Goal: Information Seeking & Learning: Learn about a topic

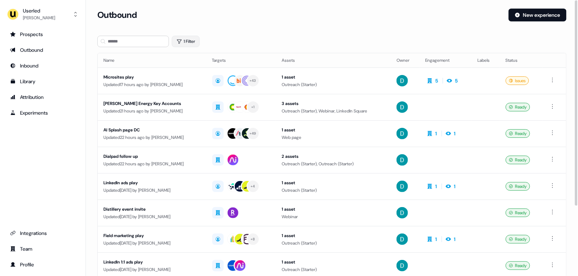
click at [192, 36] on button "1 Filter" at bounding box center [186, 41] width 28 height 11
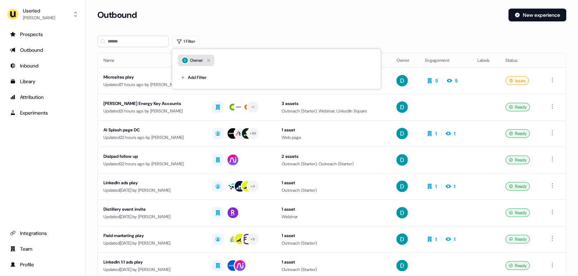
click at [207, 59] on icon "button" at bounding box center [208, 60] width 9 height 9
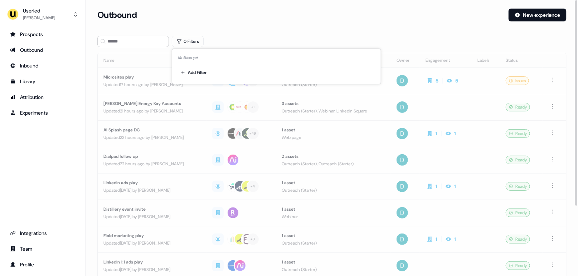
click at [244, 16] on div "Outbound" at bounding box center [299, 15] width 405 height 13
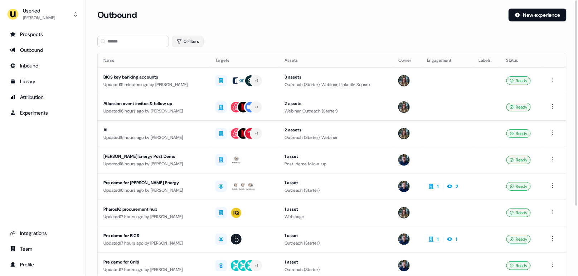
click at [192, 38] on button "0 Filters" at bounding box center [188, 41] width 32 height 11
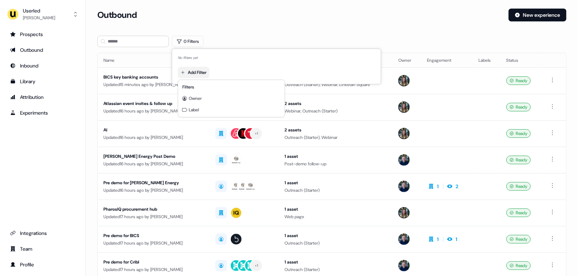
click at [202, 72] on html "For the best experience switch devices to a bigger screen. Go to Userled.io Use…" at bounding box center [289, 138] width 578 height 276
click at [196, 102] on div "Owner" at bounding box center [232, 98] width 104 height 11
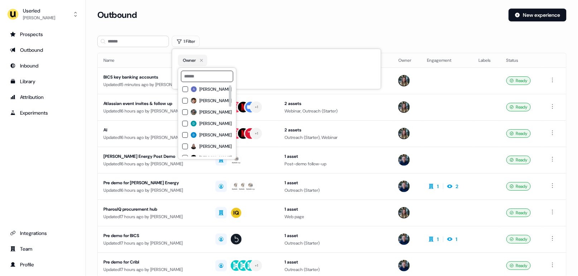
click at [216, 123] on span "[PERSON_NAME]" at bounding box center [216, 124] width 32 height 6
click at [251, 33] on section "Loading... Outbound New experience 1 Filter Name Targets Assets Owner Engagemen…" at bounding box center [332, 191] width 492 height 364
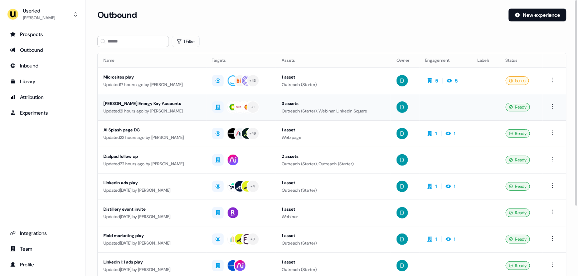
click at [179, 95] on td "Rystad Energy Key Accounts Updated 21 hours ago by James Johnson" at bounding box center [152, 107] width 109 height 26
click at [179, 83] on div "Updated 17 hours ago by David Cruickshank" at bounding box center [151, 84] width 97 height 7
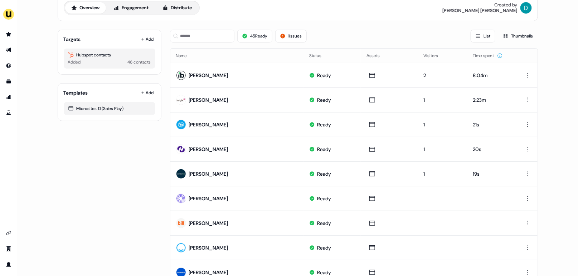
scroll to position [40, 0]
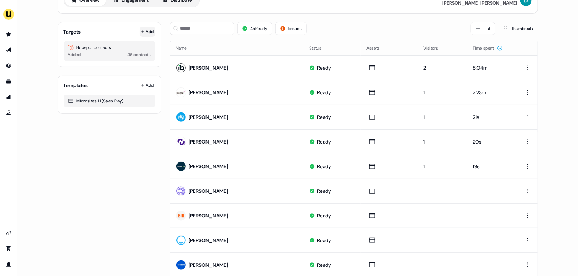
click at [142, 32] on icon at bounding box center [143, 32] width 4 height 4
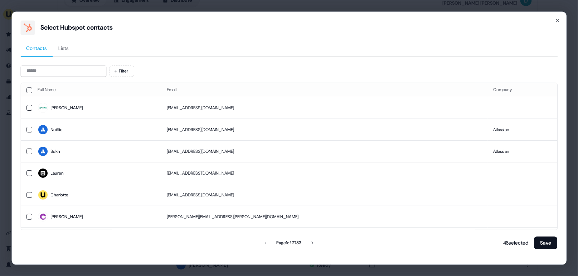
click at [48, 78] on div "Filter Full Name Email Company Sophie sophielobeda@openup.com Noëlie nangely@at…" at bounding box center [288, 157] width 537 height 185
click at [48, 74] on input at bounding box center [63, 70] width 86 height 11
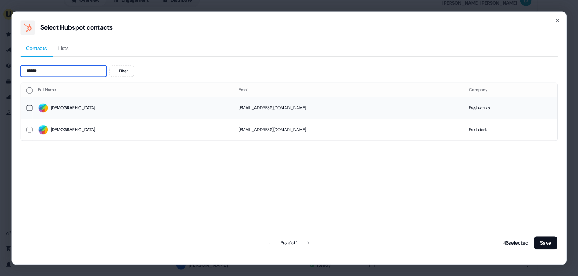
type input "******"
click at [85, 100] on td "Zohria" at bounding box center [132, 108] width 201 height 22
click at [544, 236] on div "46 selected Save" at bounding box center [528, 243] width 57 height 14
click at [544, 246] on button "Save" at bounding box center [545, 243] width 23 height 13
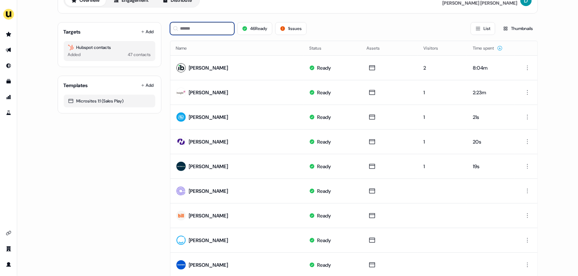
click at [211, 29] on input at bounding box center [202, 28] width 64 height 13
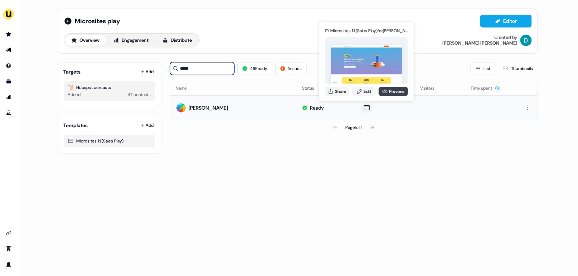
type input "*****"
click at [398, 88] on link "Preview" at bounding box center [392, 91] width 29 height 9
click at [362, 91] on link "Edit" at bounding box center [364, 91] width 24 height 9
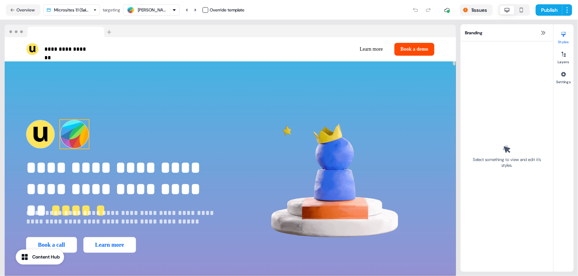
click at [74, 133] on img at bounding box center [74, 134] width 29 height 29
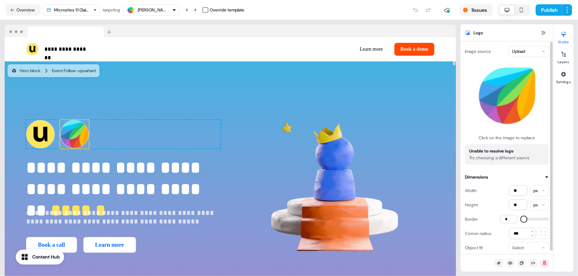
click at [521, 50] on html "**********" at bounding box center [289, 138] width 578 height 276
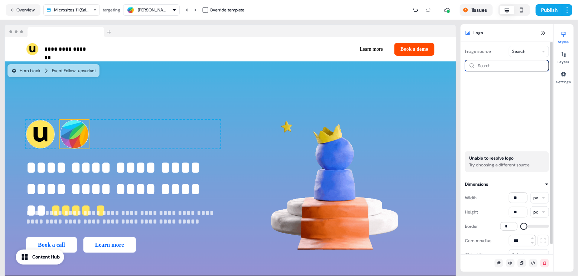
click at [495, 65] on input at bounding box center [507, 65] width 84 height 11
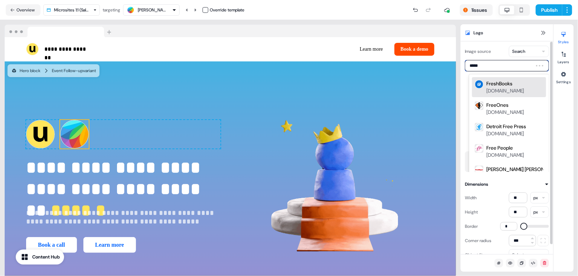
type input "******"
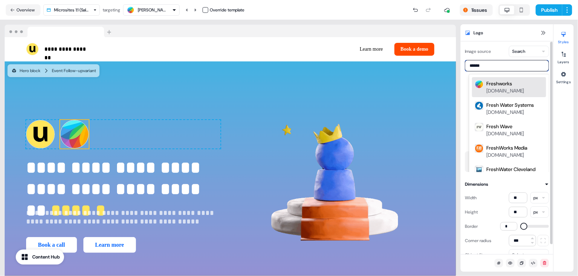
click at [502, 84] on div "Freshworks" at bounding box center [499, 83] width 26 height 7
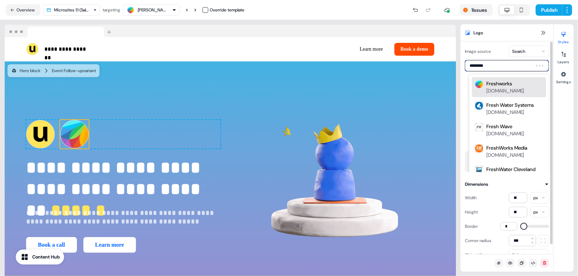
type input "*********"
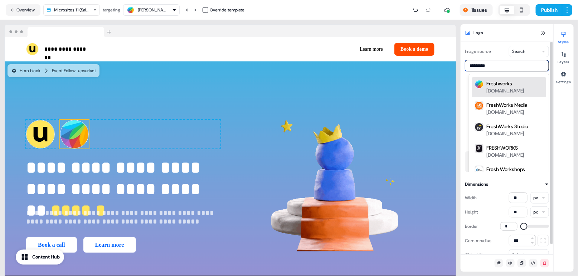
click at [518, 88] on div "freshworks.com" at bounding box center [505, 90] width 38 height 7
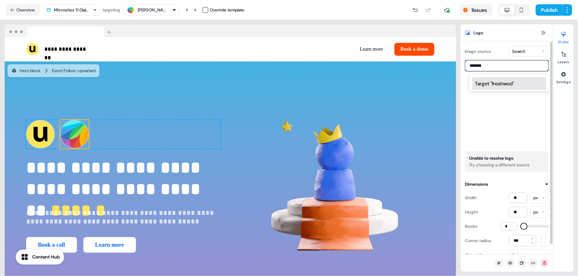
type input "******"
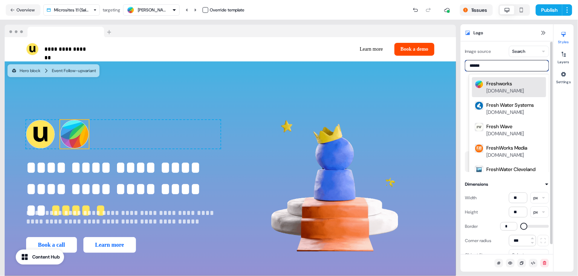
click at [520, 90] on div "freshworks.com" at bounding box center [505, 90] width 38 height 7
type input "**********"
click at [504, 90] on div "freshworks.com" at bounding box center [505, 90] width 38 height 7
type input "**********"
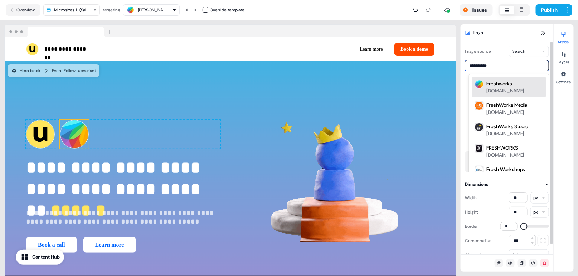
click at [500, 80] on div "Freshworks" at bounding box center [499, 83] width 26 height 7
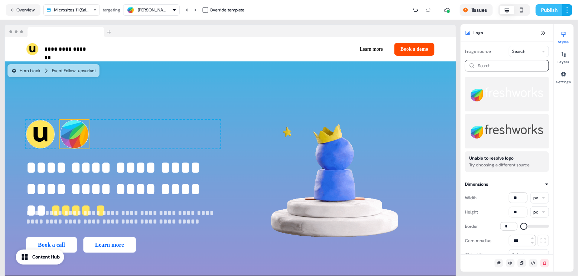
click at [543, 11] on button "Publish" at bounding box center [548, 9] width 26 height 11
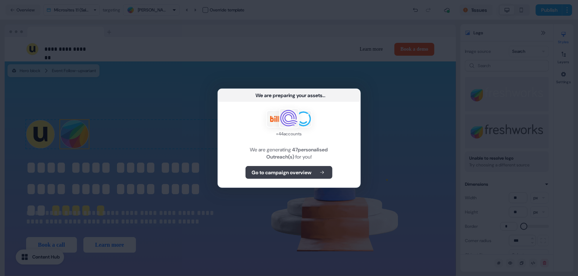
click at [289, 173] on b "Go to campaign overview" at bounding box center [281, 172] width 60 height 7
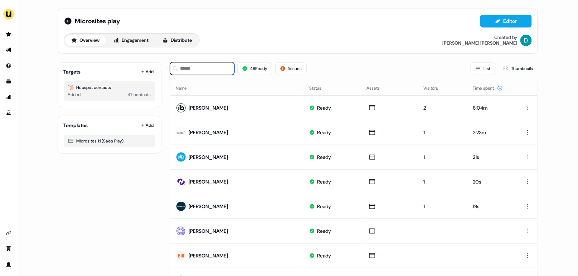
click at [214, 66] on input at bounding box center [202, 68] width 64 height 13
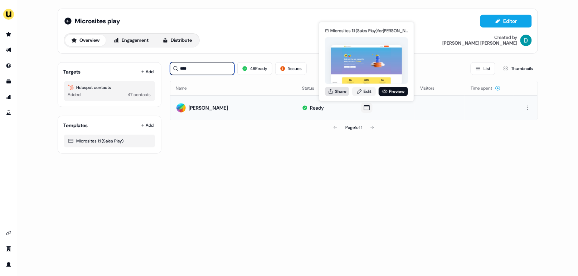
type input "****"
click at [340, 89] on button "Share" at bounding box center [337, 91] width 24 height 9
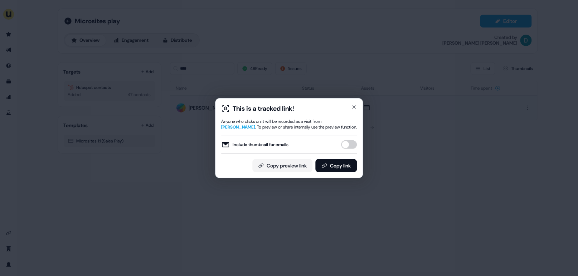
click at [348, 145] on button "Include thumbnail for emails" at bounding box center [349, 145] width 16 height 9
click at [344, 167] on button "Copy link" at bounding box center [335, 166] width 41 height 13
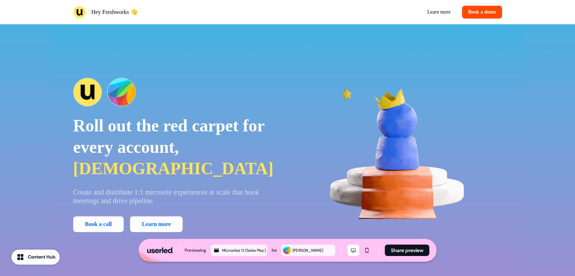
scroll to position [88, 0]
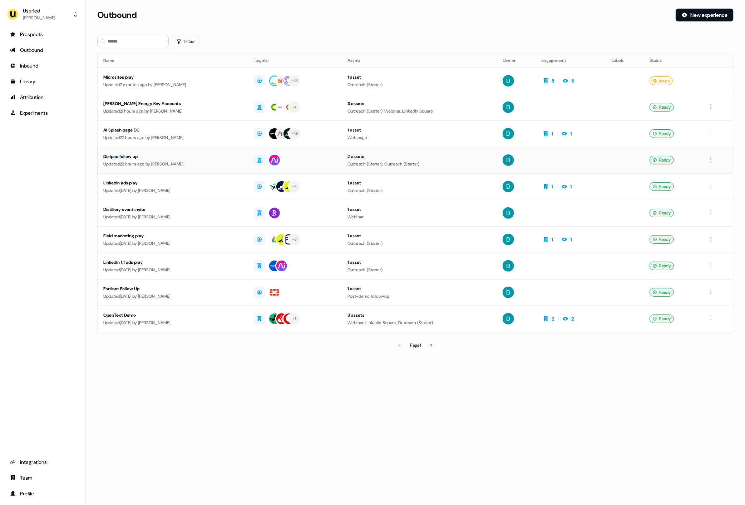
click at [216, 167] on div "Updated 22 hours ago by David Cruickshank" at bounding box center [172, 164] width 139 height 7
click at [430, 345] on icon at bounding box center [431, 345] width 4 height 4
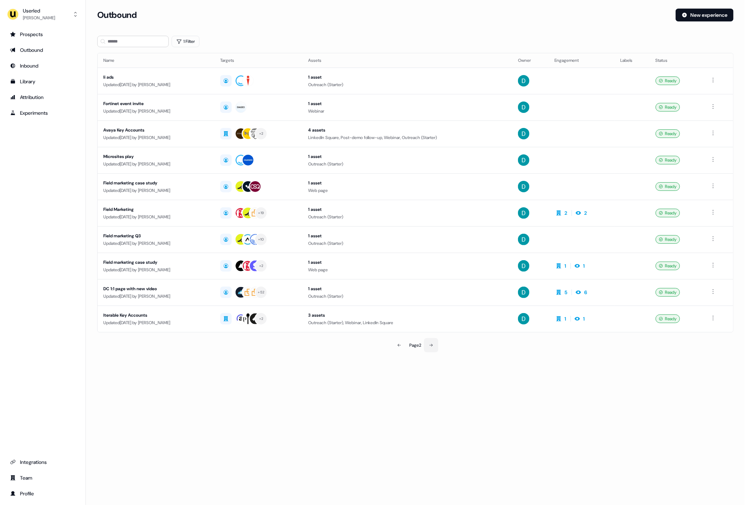
click at [430, 345] on icon at bounding box center [431, 345] width 4 height 4
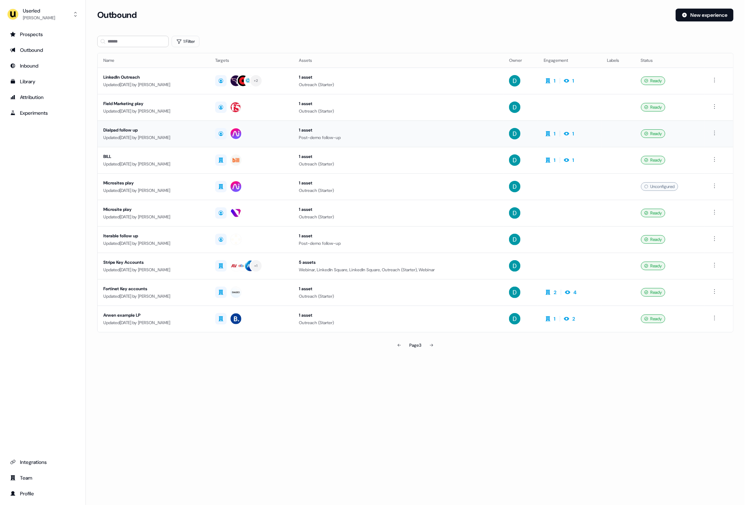
click at [140, 134] on div "Updated 14 days ago by David Cruickshank" at bounding box center [153, 137] width 101 height 7
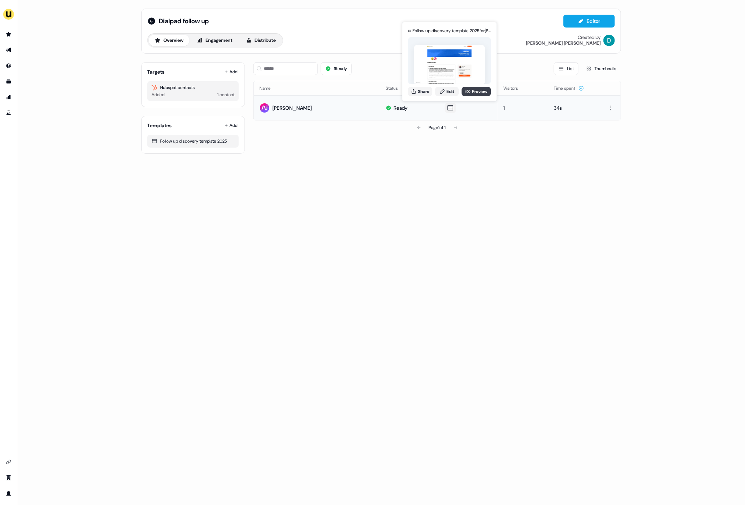
click at [475, 87] on link "Preview" at bounding box center [476, 91] width 29 height 9
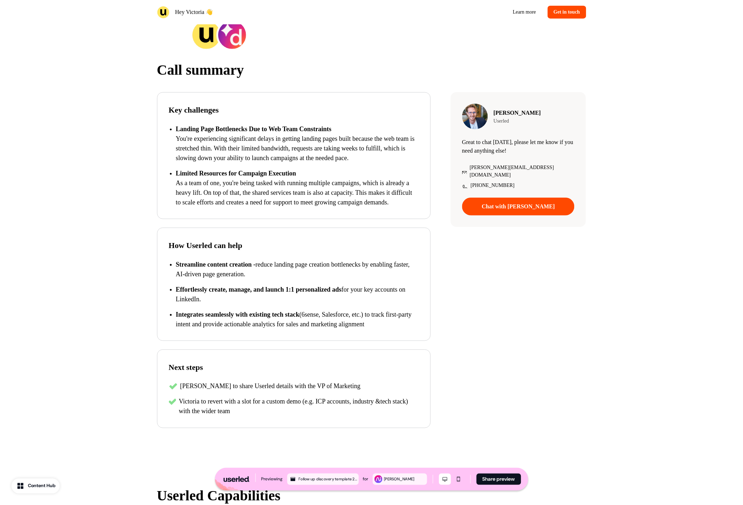
scroll to position [114, 0]
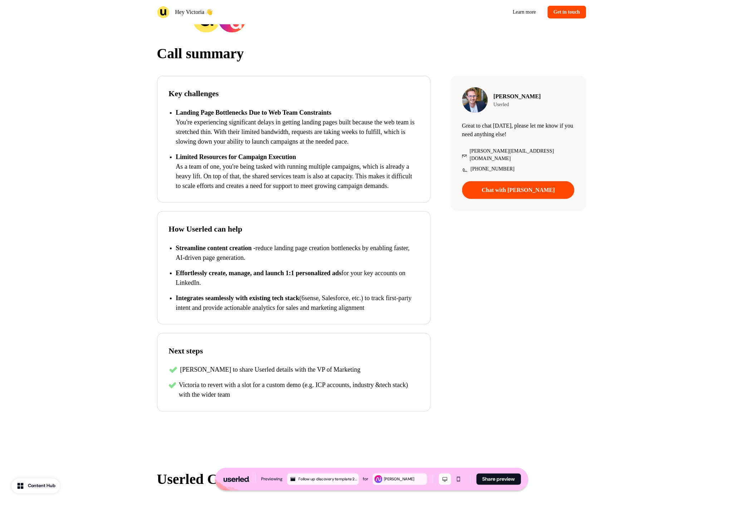
drag, startPoint x: 407, startPoint y: 321, endPoint x: 163, endPoint y: 107, distance: 324.1
click at [163, 107] on div "Key challenges Landing Page Bottlenecks Due to Web Team Constraints You're expe…" at bounding box center [298, 244] width 282 height 336
copy div "Landing Page Bottlenecks Due to Web Team Constraints You're experiencing signif…"
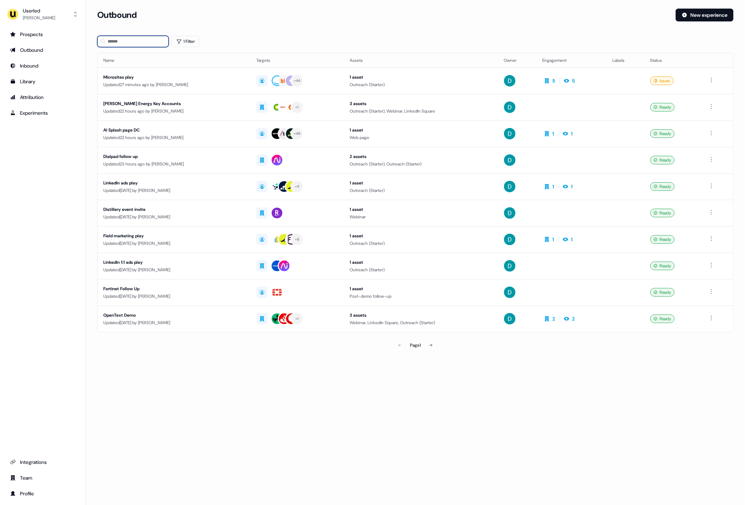
click at [126, 41] on input at bounding box center [133, 41] width 72 height 11
type input "******"
click at [174, 238] on div "Field marketing play" at bounding box center [174, 235] width 142 height 7
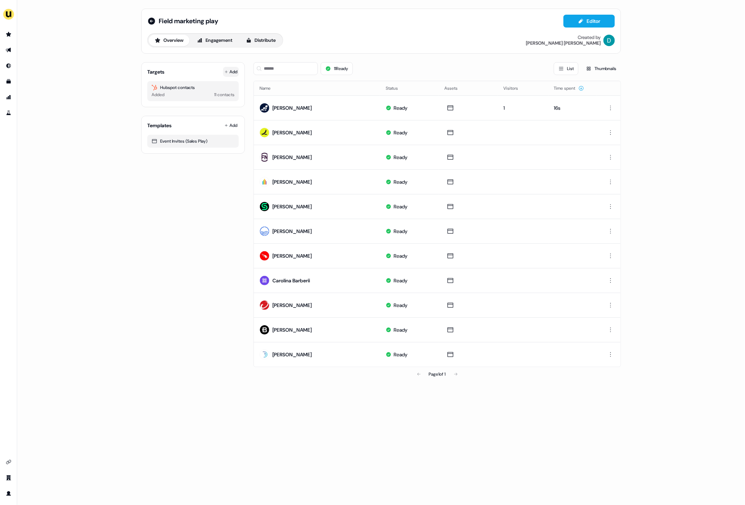
click at [229, 69] on button "Add" at bounding box center [231, 72] width 16 height 10
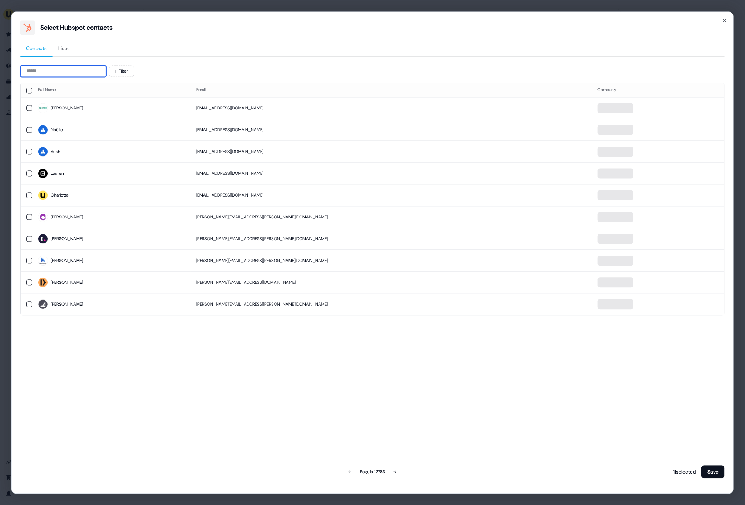
click at [45, 70] on input at bounding box center [63, 70] width 86 height 11
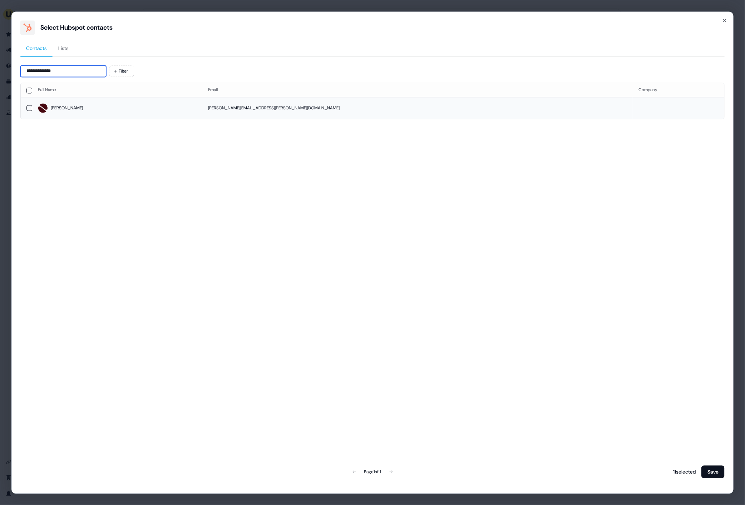
type input "**********"
click at [102, 99] on td "Heather" at bounding box center [117, 108] width 170 height 22
click at [714, 469] on button "Save" at bounding box center [713, 472] width 23 height 13
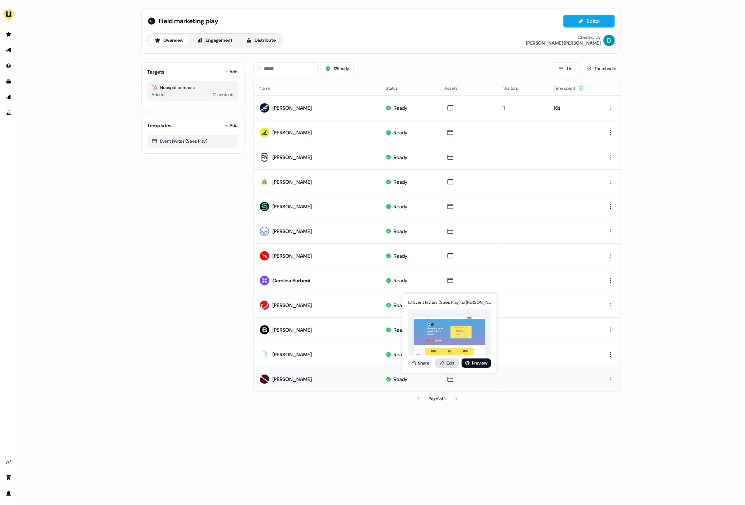
click at [450, 363] on link "Edit" at bounding box center [447, 363] width 24 height 9
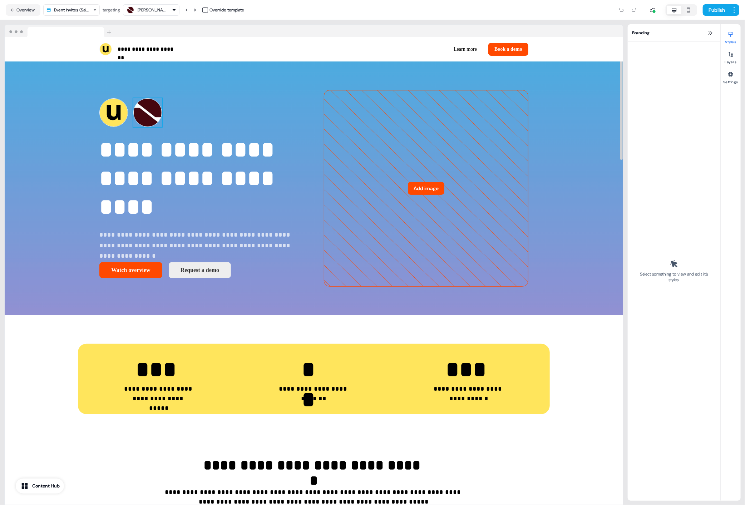
click at [150, 103] on div "To pick up a draggable item, press the space bar. While dragging, use the arrow…" at bounding box center [201, 112] width 205 height 29
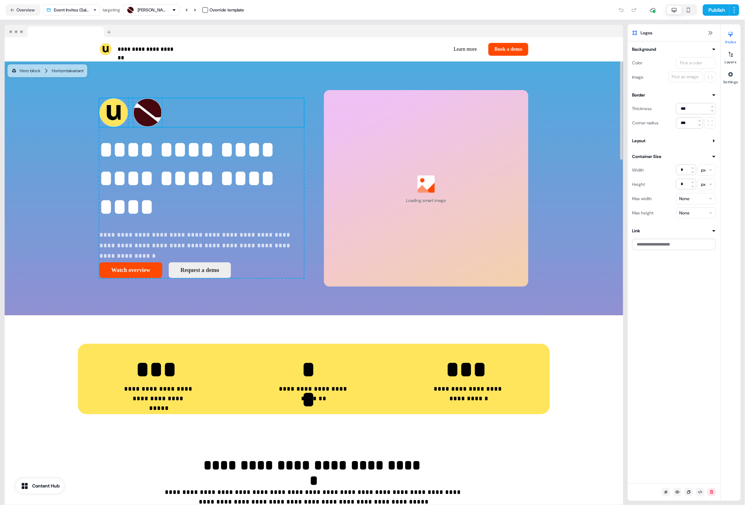
click at [143, 107] on img at bounding box center [147, 112] width 29 height 29
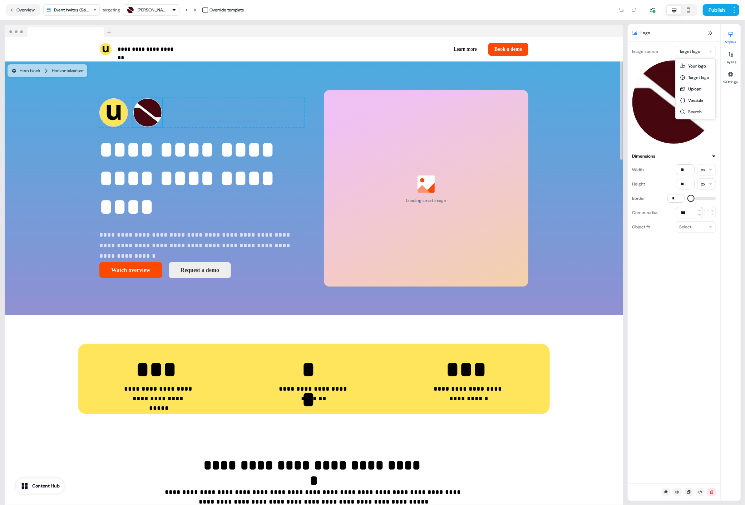
click at [697, 48] on html "**********" at bounding box center [372, 252] width 745 height 505
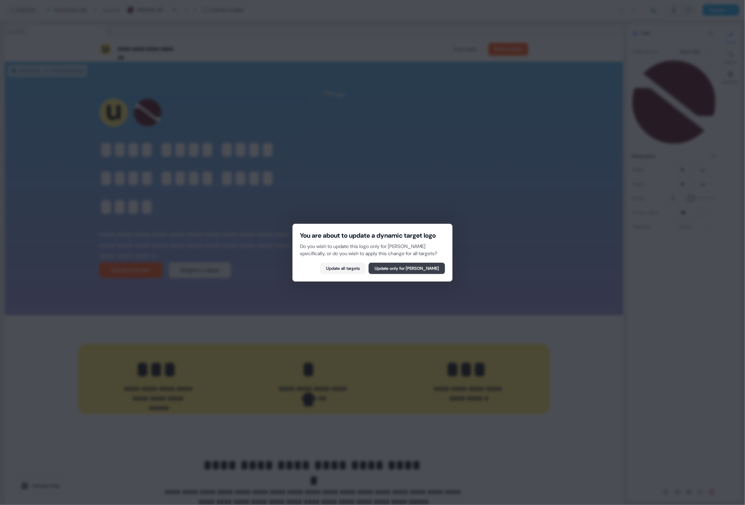
click at [425, 274] on button "Update only for Heather O'Neill" at bounding box center [407, 268] width 77 height 11
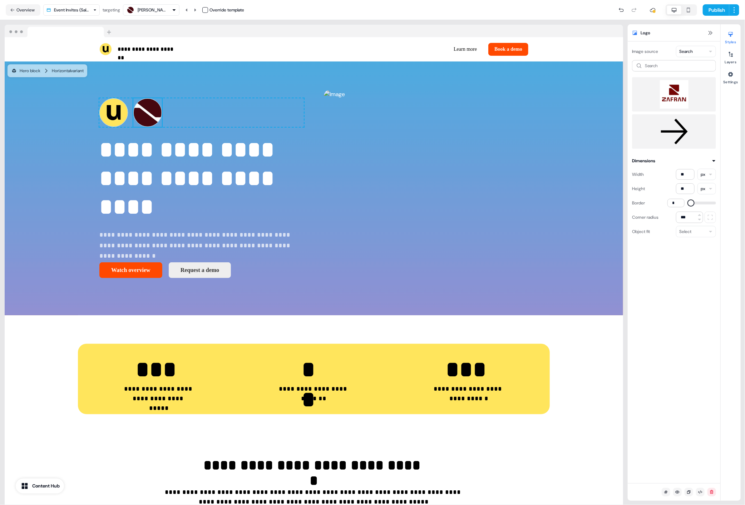
click at [675, 98] on img at bounding box center [674, 94] width 73 height 29
click at [148, 102] on img at bounding box center [147, 112] width 29 height 29
click at [204, 7] on button "button" at bounding box center [205, 10] width 6 height 6
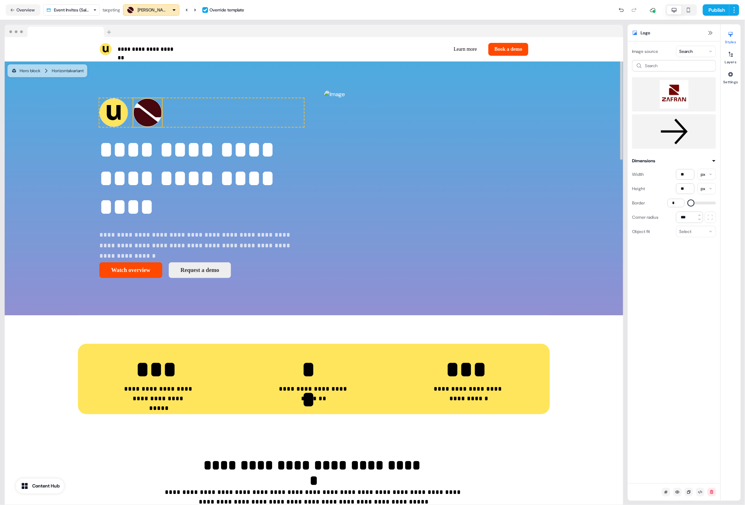
click at [673, 100] on img at bounding box center [674, 94] width 73 height 29
click at [673, 100] on img at bounding box center [674, 94] width 71 height 27
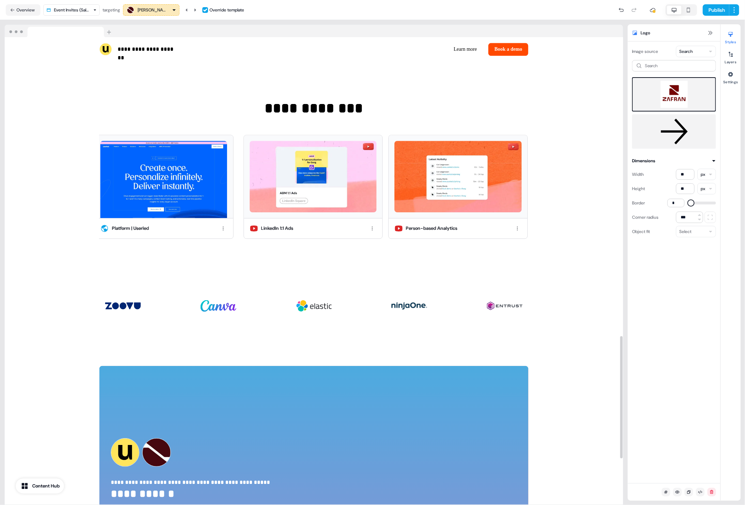
scroll to position [1317, 0]
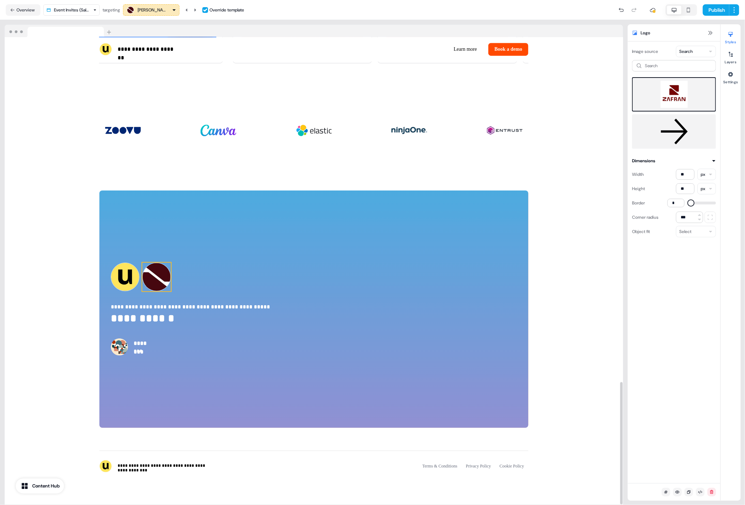
click at [146, 283] on img at bounding box center [156, 277] width 29 height 29
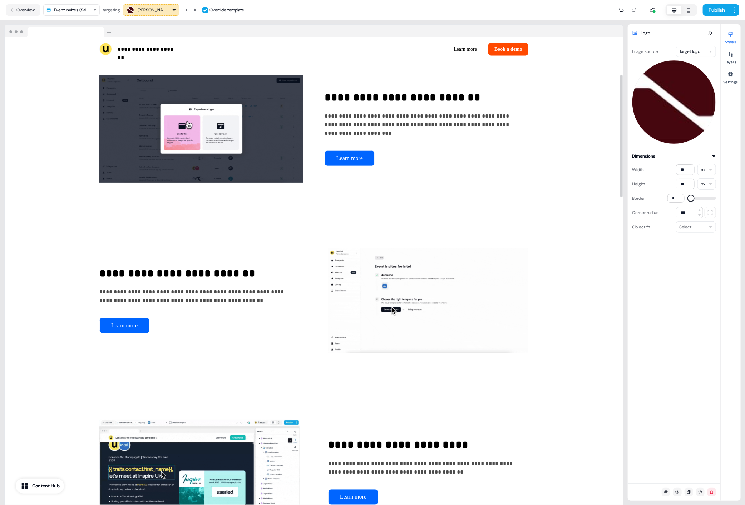
scroll to position [0, 0]
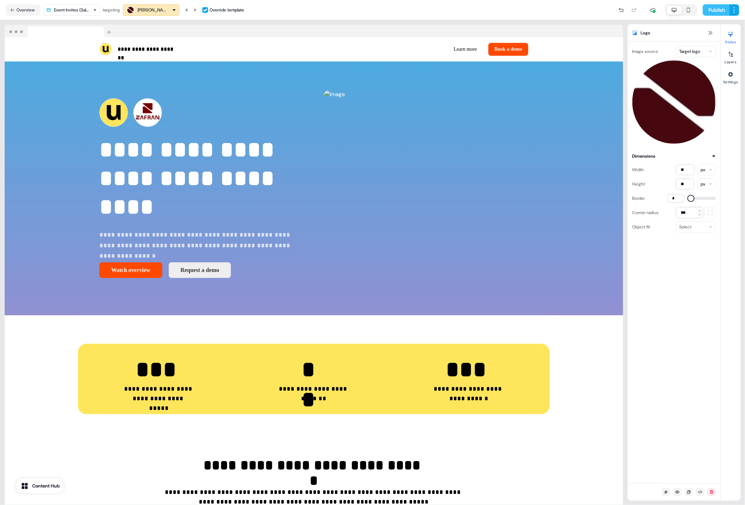
click at [717, 6] on button "Publish" at bounding box center [716, 9] width 26 height 11
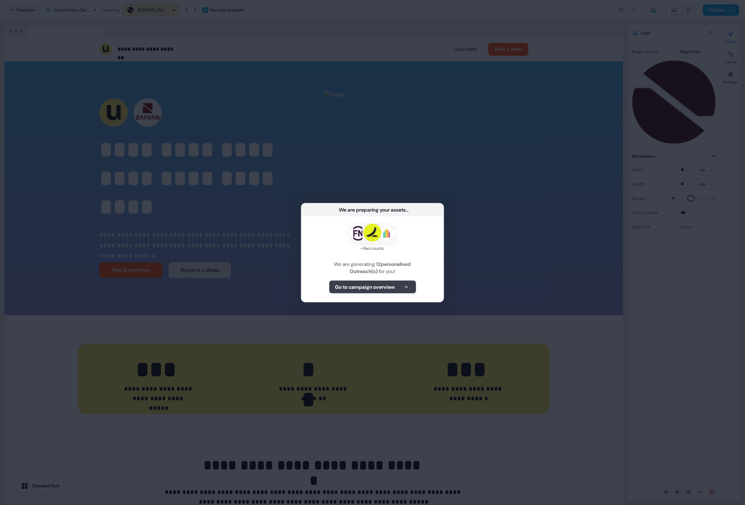
click at [390, 290] on b "Go to campaign overview" at bounding box center [365, 287] width 60 height 7
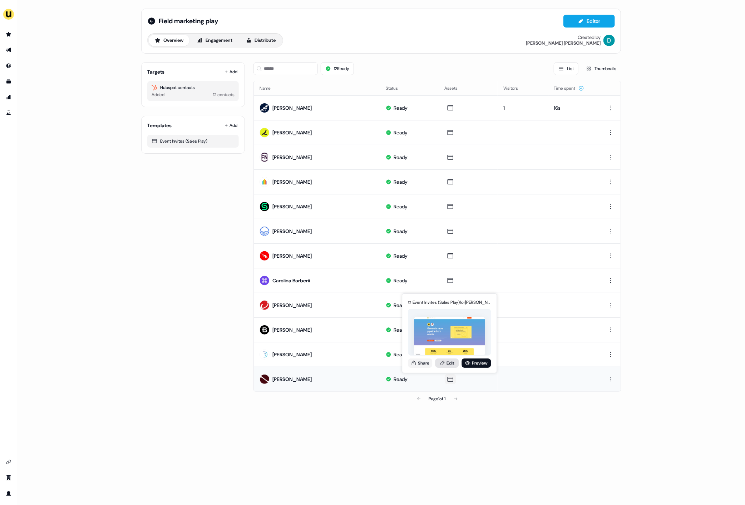
click at [449, 361] on link "Edit" at bounding box center [447, 363] width 24 height 9
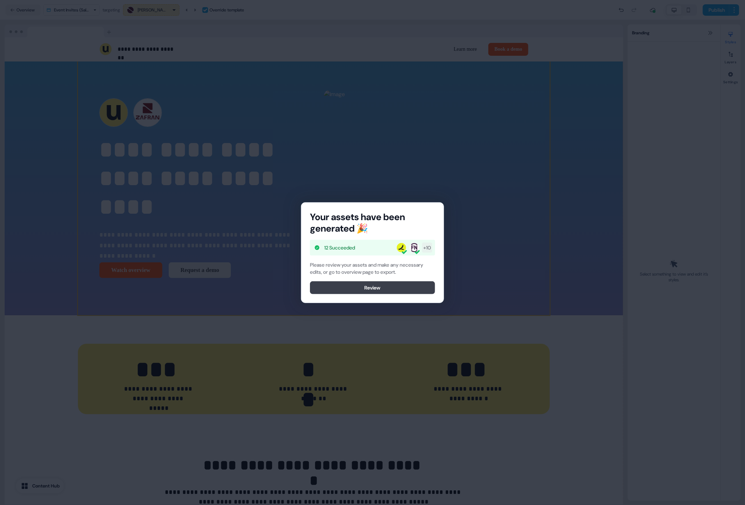
click at [383, 284] on button "Review" at bounding box center [372, 287] width 125 height 13
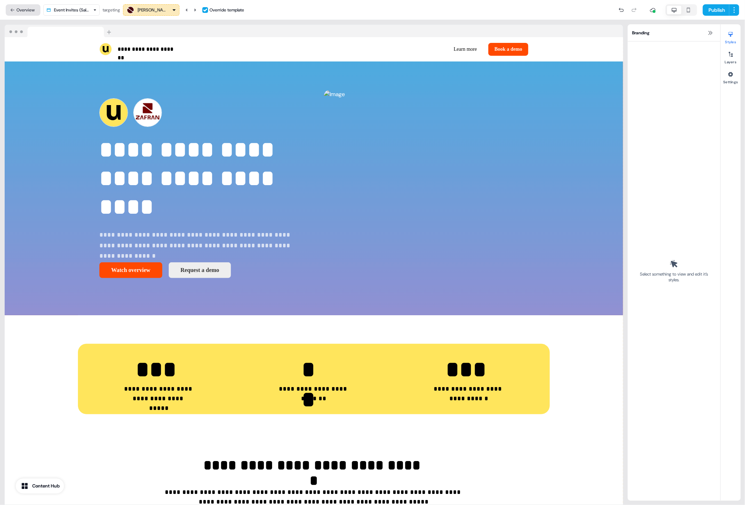
click at [29, 9] on button "Overview" at bounding box center [23, 9] width 35 height 11
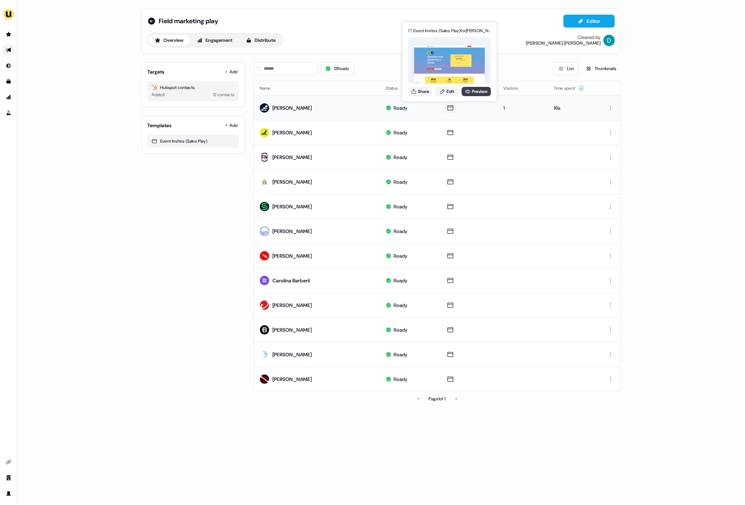
click at [470, 92] on link "Preview" at bounding box center [476, 91] width 29 height 9
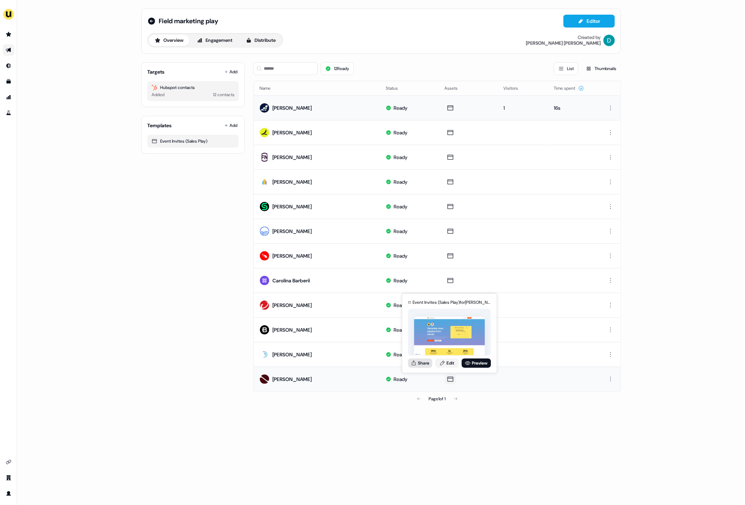
click at [424, 361] on button "Share" at bounding box center [420, 363] width 24 height 9
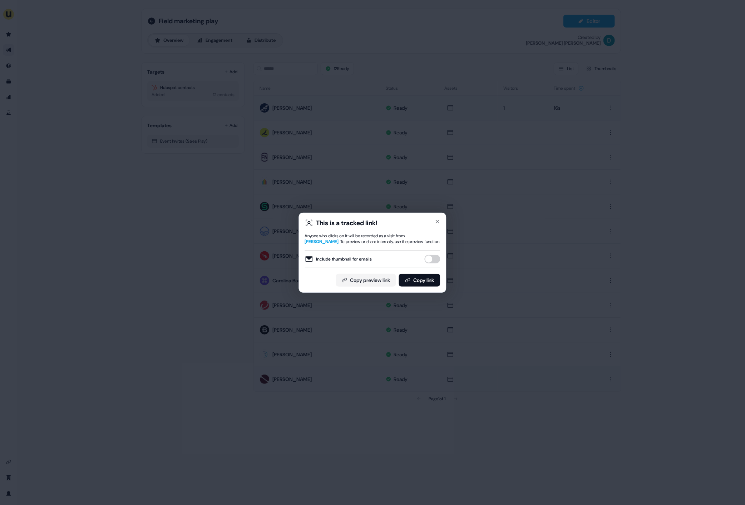
click at [432, 258] on button "Include thumbnail for emails" at bounding box center [433, 259] width 16 height 9
click at [427, 278] on button "Copy link" at bounding box center [419, 280] width 41 height 13
click at [438, 219] on icon "button" at bounding box center [438, 222] width 6 height 6
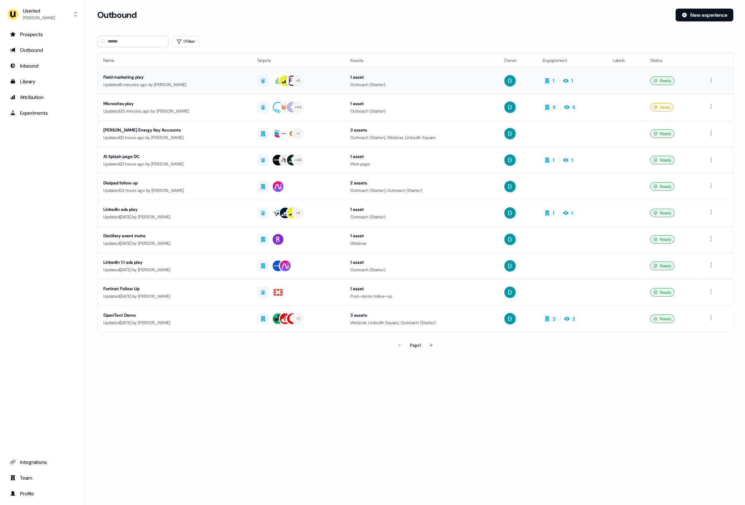
click at [130, 71] on td "Field marketing play Updated 6 minutes ago by [PERSON_NAME]" at bounding box center [175, 81] width 154 height 26
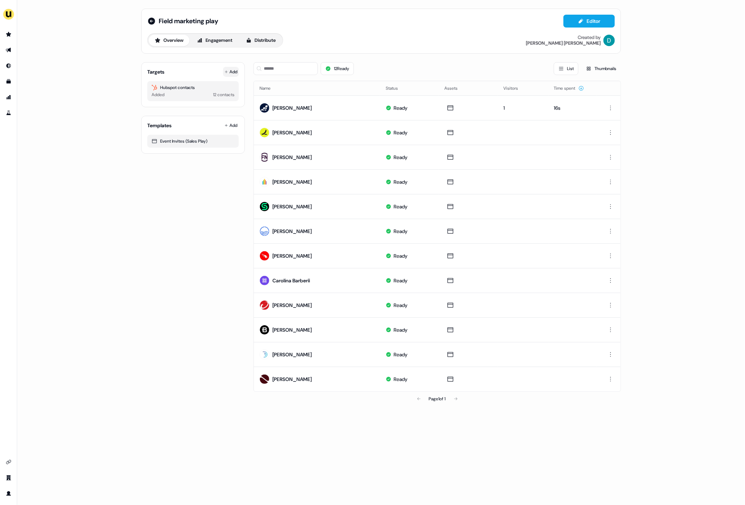
click at [232, 71] on button "Add" at bounding box center [231, 72] width 16 height 10
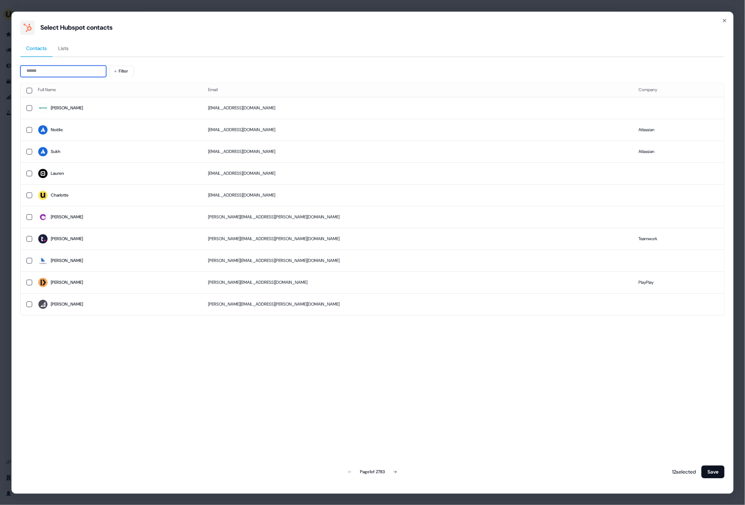
click at [47, 67] on input at bounding box center [63, 70] width 86 height 11
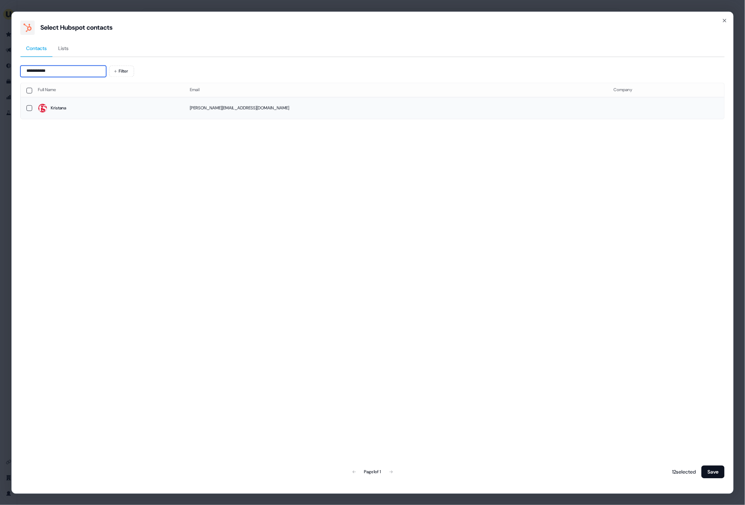
type input "**********"
click at [85, 114] on td "Kristana" at bounding box center [108, 108] width 152 height 22
click at [714, 470] on button "Save" at bounding box center [713, 472] width 23 height 13
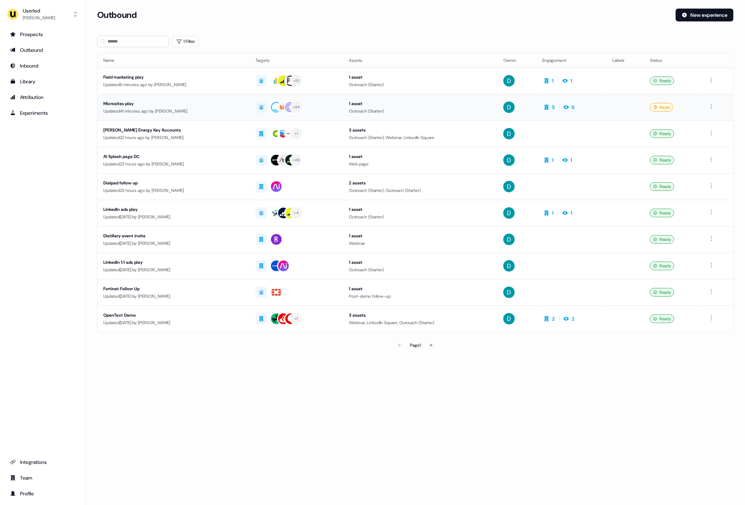
click at [214, 116] on td "Microsites play Updated 41 minutes ago by [PERSON_NAME]" at bounding box center [174, 107] width 152 height 26
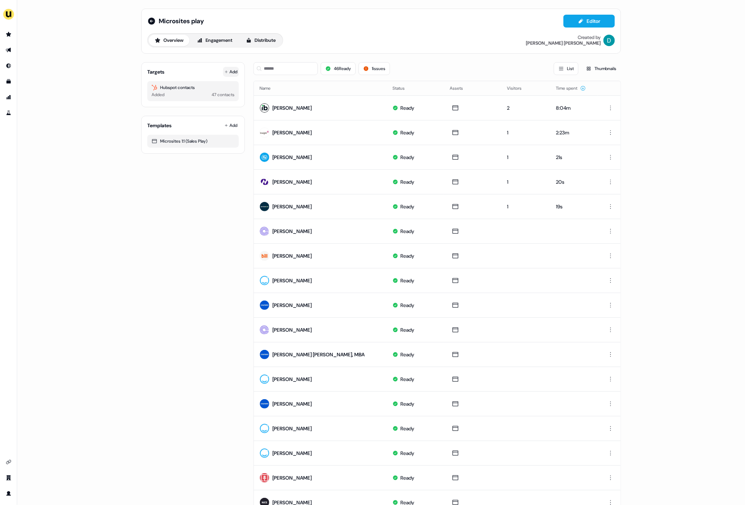
click at [228, 70] on button "Add" at bounding box center [231, 72] width 16 height 10
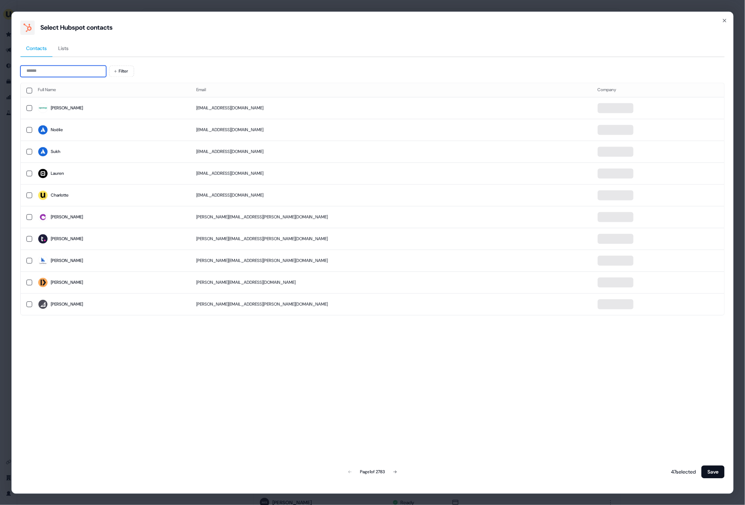
click at [82, 67] on input at bounding box center [63, 70] width 86 height 11
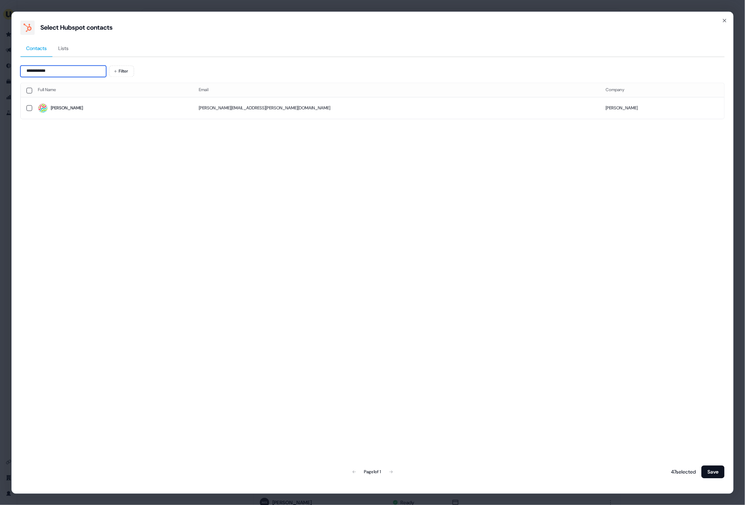
type input "**********"
click at [94, 103] on span "Inês" at bounding box center [113, 108] width 150 height 10
click at [711, 471] on button "Save" at bounding box center [713, 472] width 23 height 13
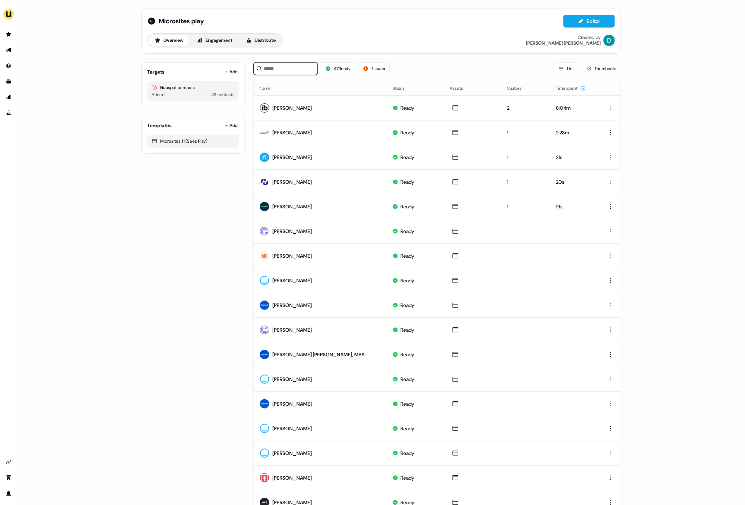
click at [287, 71] on input at bounding box center [286, 68] width 64 height 13
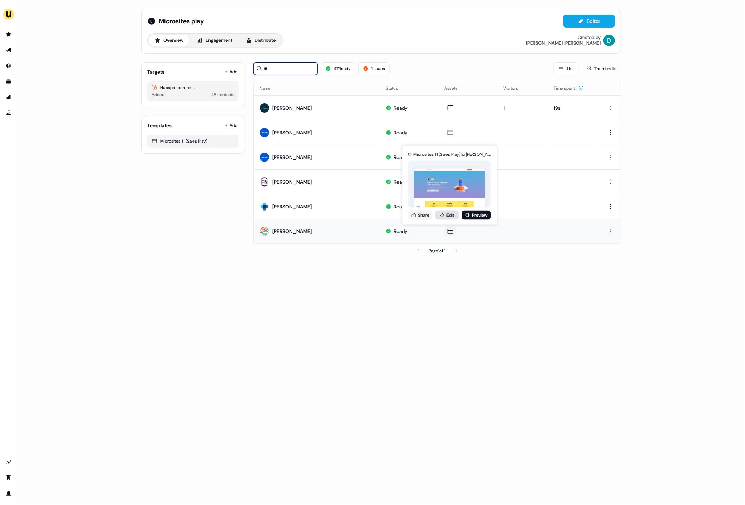
type input "**"
click at [447, 215] on link "Edit" at bounding box center [447, 214] width 24 height 9
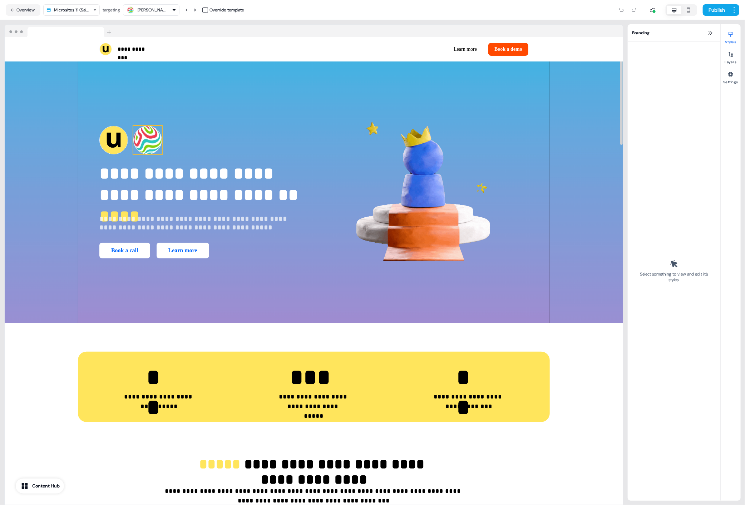
click at [157, 139] on img at bounding box center [147, 140] width 29 height 29
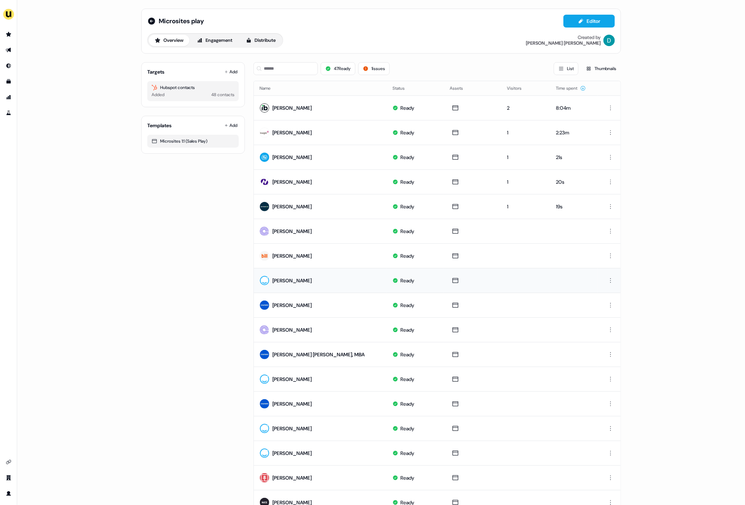
scroll to position [2, 0]
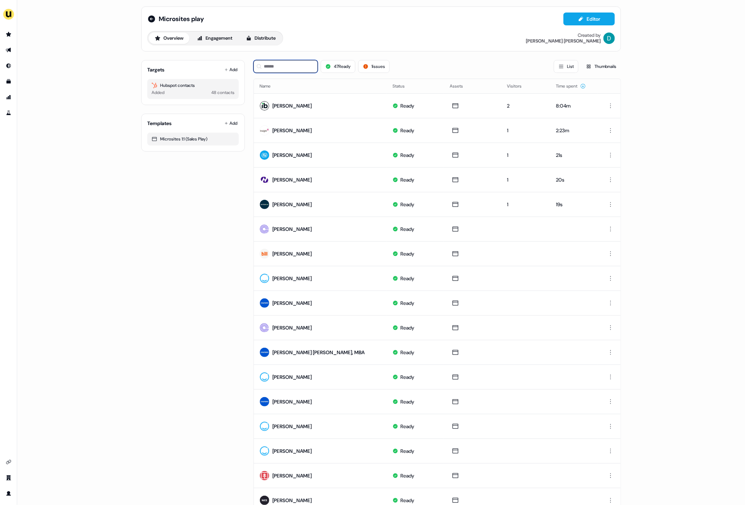
click at [292, 65] on input at bounding box center [286, 66] width 64 height 13
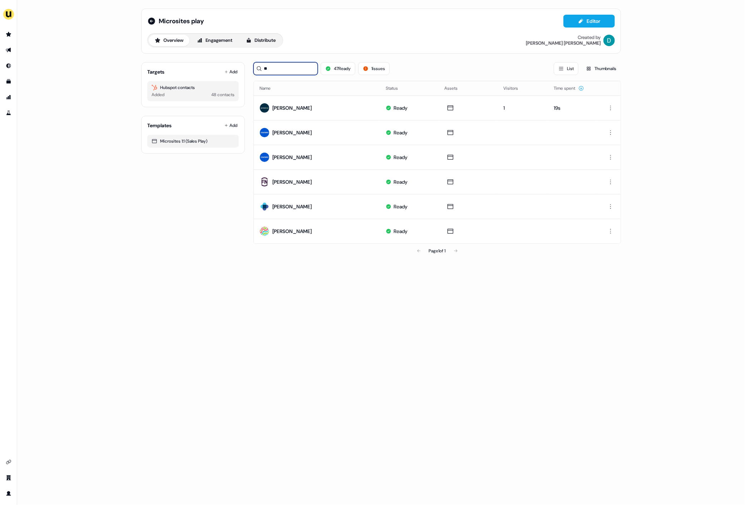
scroll to position [0, 0]
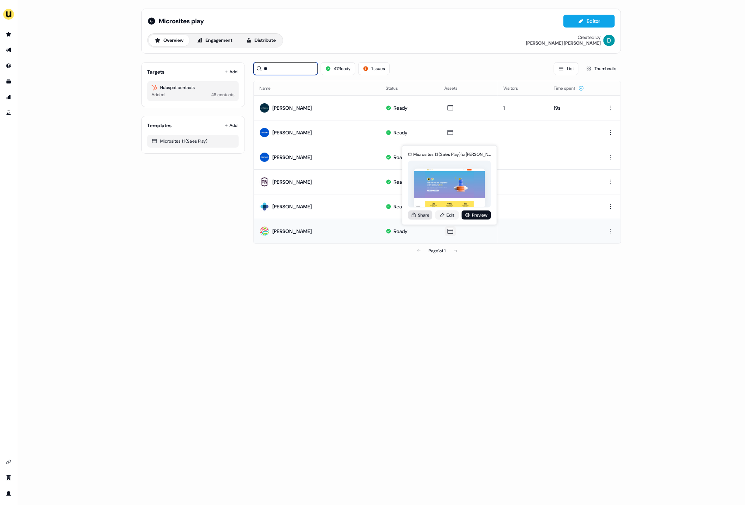
type input "**"
click at [424, 217] on button "Share" at bounding box center [420, 214] width 24 height 9
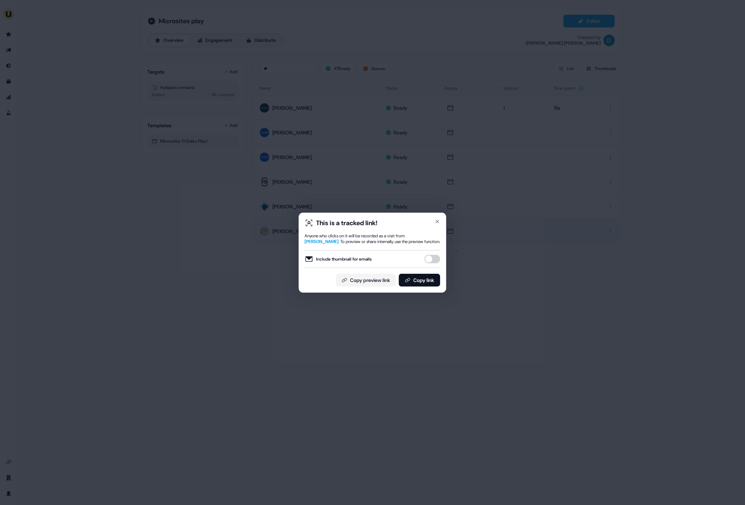
click at [434, 256] on button "Include thumbnail for emails" at bounding box center [433, 259] width 16 height 9
click at [430, 275] on button "Copy link" at bounding box center [419, 280] width 41 height 13
click at [438, 219] on icon "button" at bounding box center [438, 222] width 6 height 6
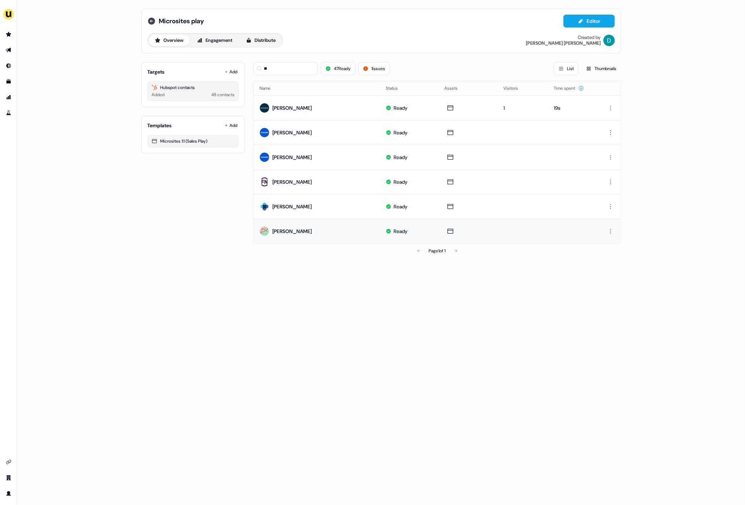
click at [151, 23] on icon at bounding box center [151, 21] width 7 height 7
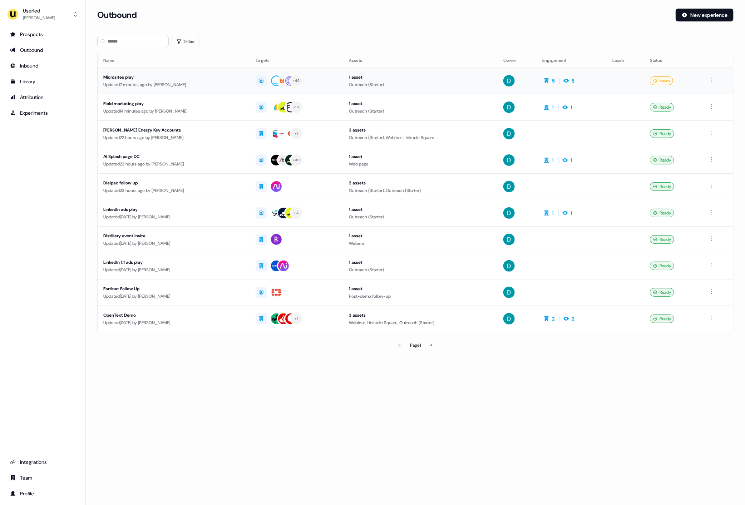
click at [219, 90] on td "Microsites play Updated 7 minutes ago by David Cruickshank" at bounding box center [174, 81] width 152 height 26
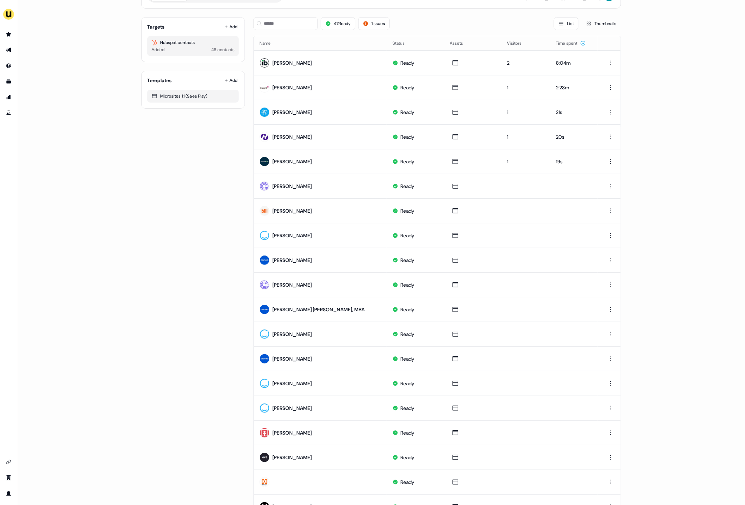
scroll to position [54, 0]
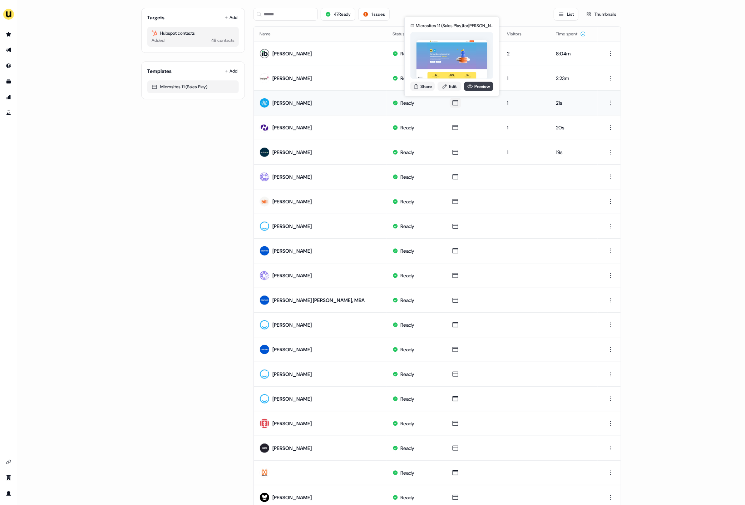
click at [484, 86] on link "Preview" at bounding box center [478, 86] width 29 height 9
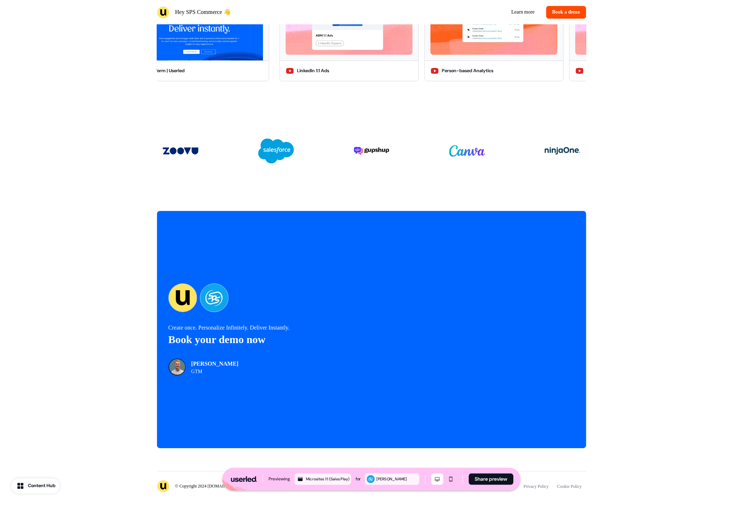
scroll to position [1526, 0]
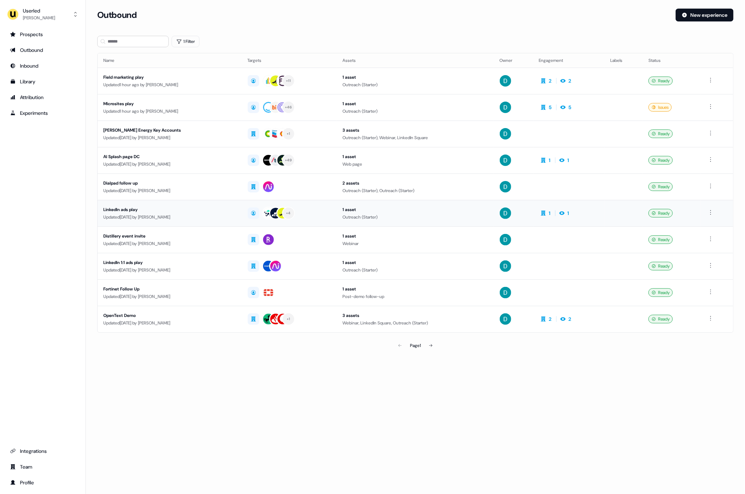
click at [188, 202] on td "LinkedIn ads play Updated [DATE] by [PERSON_NAME]" at bounding box center [170, 213] width 144 height 26
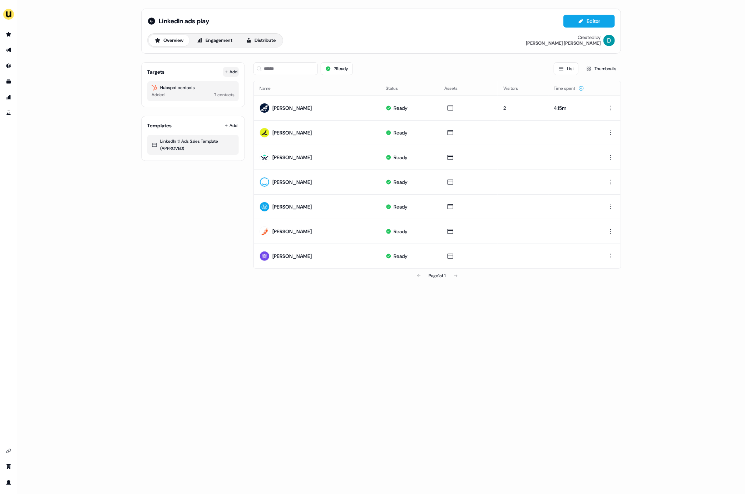
click at [232, 69] on button "Add" at bounding box center [231, 72] width 16 height 10
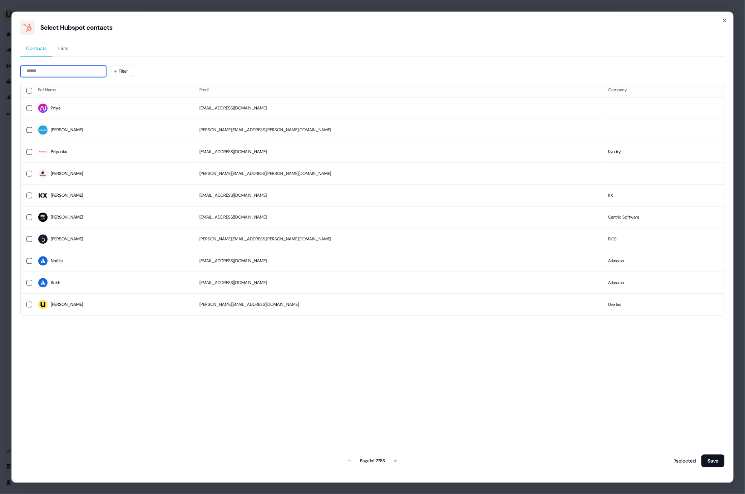
click at [69, 67] on input at bounding box center [63, 70] width 86 height 11
click at [88, 102] on td "Priya" at bounding box center [113, 108] width 162 height 22
click at [712, 464] on button "Save" at bounding box center [713, 460] width 23 height 13
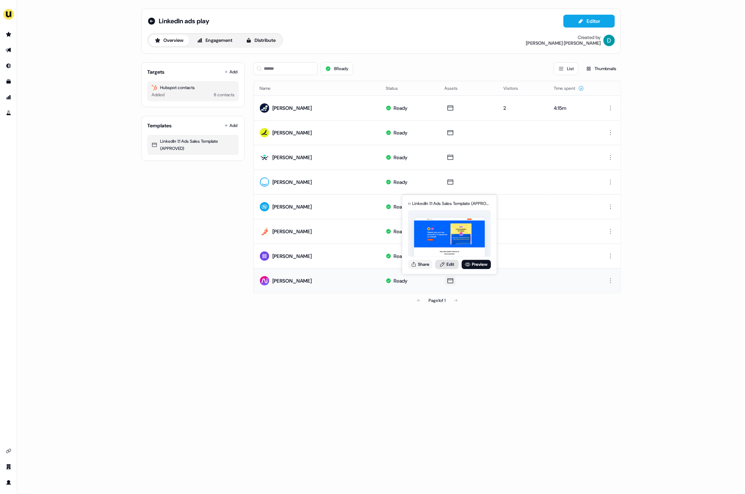
click at [449, 264] on link "Edit" at bounding box center [447, 264] width 24 height 9
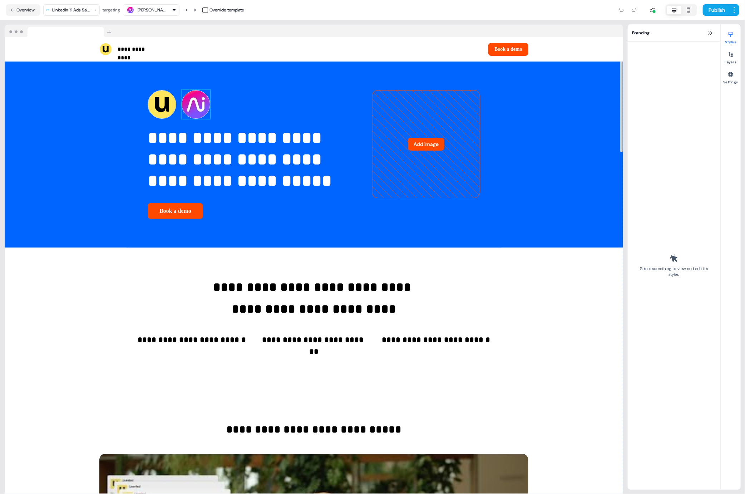
click at [182, 119] on img at bounding box center [196, 104] width 29 height 29
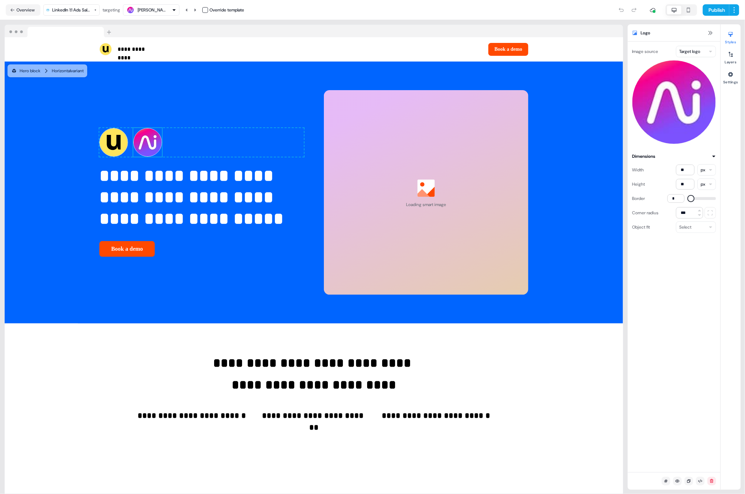
click at [702, 58] on div "Image source Target logo" at bounding box center [674, 95] width 84 height 98
click at [703, 49] on html "**********" at bounding box center [372, 247] width 745 height 494
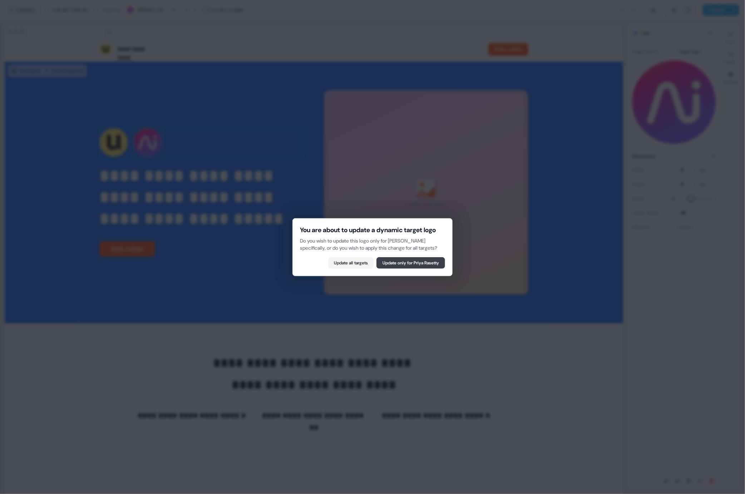
click at [408, 268] on button "Update only for Priya Rasetty" at bounding box center [411, 262] width 69 height 11
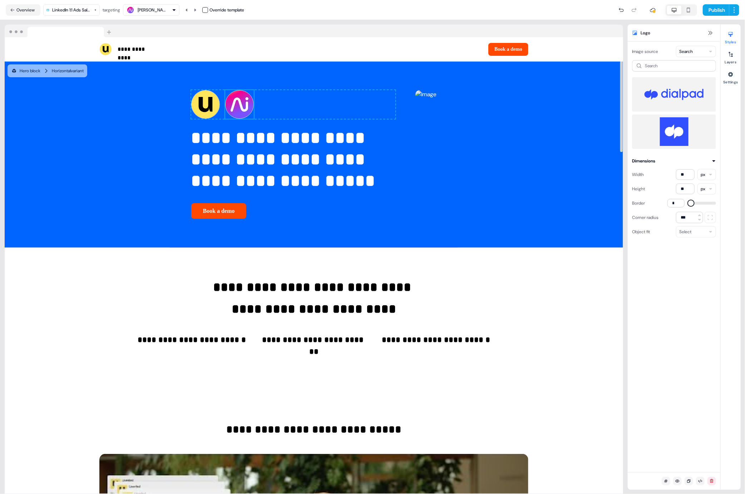
click at [225, 119] on img at bounding box center [239, 104] width 29 height 29
click at [696, 52] on html "**********" at bounding box center [372, 247] width 745 height 494
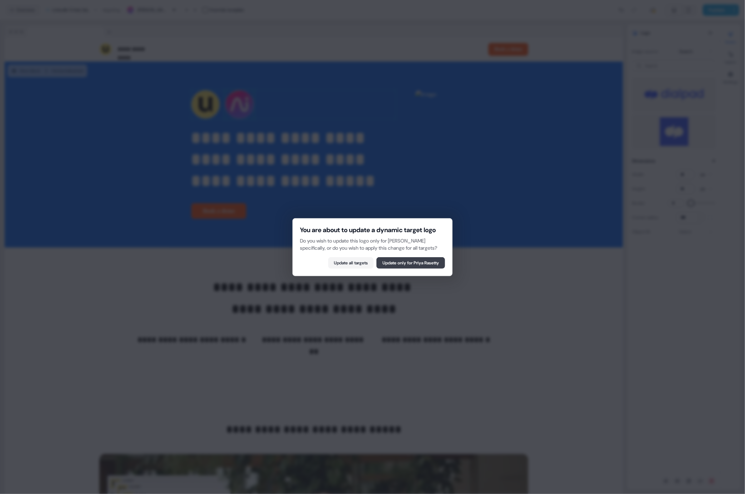
click at [402, 269] on button "Update only for Priya Rasetty" at bounding box center [411, 262] width 69 height 11
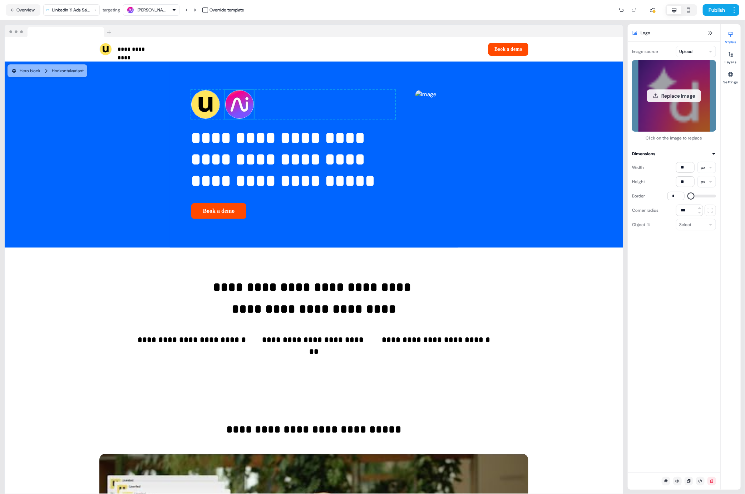
click at [684, 102] on div "Replace image" at bounding box center [674, 96] width 84 height 72
click at [681, 95] on button "Replace image" at bounding box center [674, 95] width 54 height 13
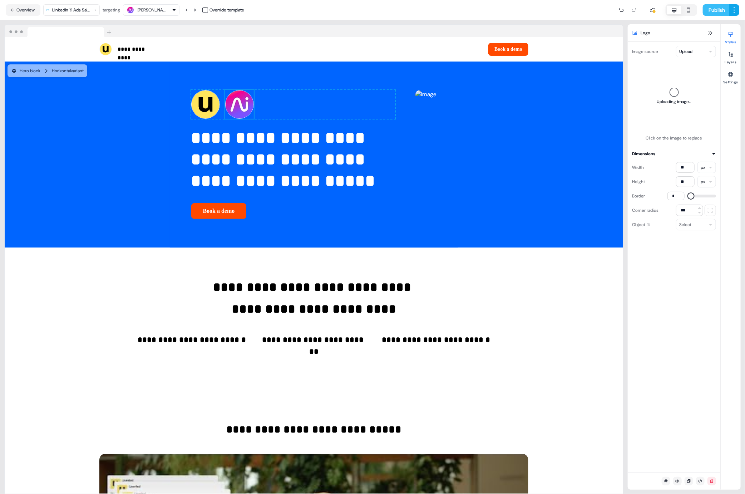
click at [712, 12] on button "Publish" at bounding box center [716, 9] width 26 height 11
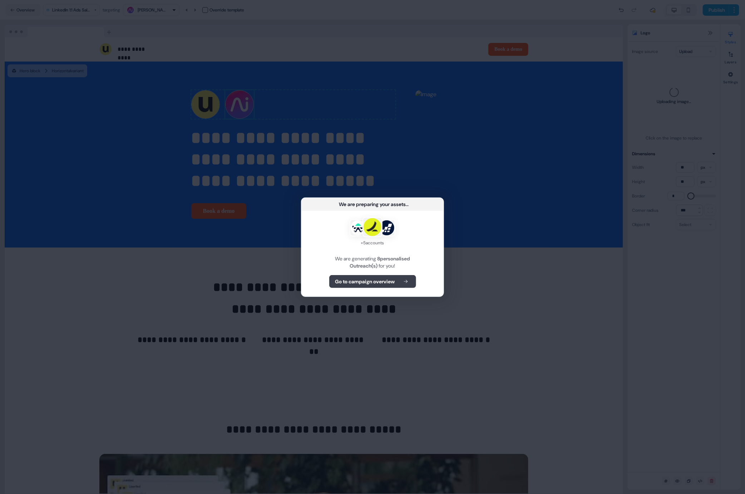
click at [377, 280] on b "Go to campaign overview" at bounding box center [365, 281] width 60 height 7
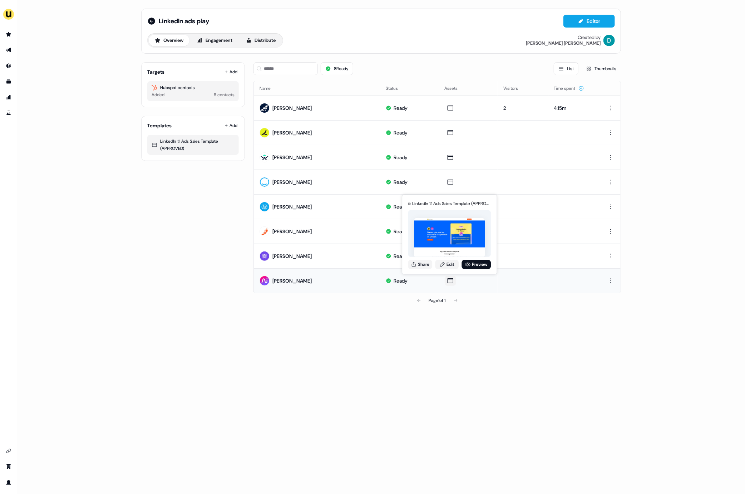
click at [411, 259] on div "LinkedIn 1:1 Ads Sales Template (APPROVED) for Priya Rasetty Share Edit Preview" at bounding box center [450, 234] width 86 height 75
click at [416, 261] on icon at bounding box center [414, 264] width 6 height 6
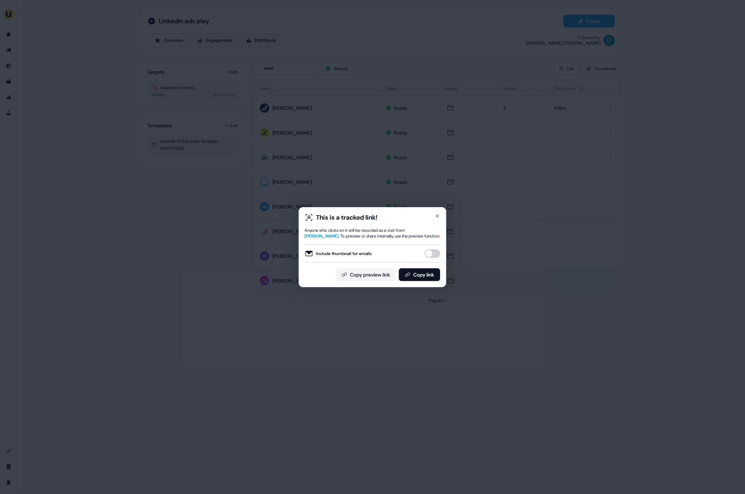
click at [427, 258] on button "Include thumbnail for emails" at bounding box center [433, 253] width 16 height 9
click at [427, 268] on button "Copy link" at bounding box center [419, 274] width 41 height 13
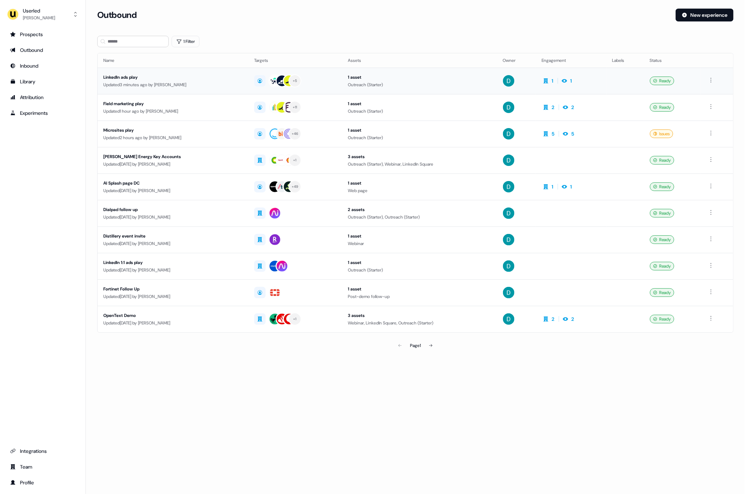
click at [215, 81] on div "Updated 3 minutes ago by David Cruickshank" at bounding box center [172, 84] width 139 height 7
click at [194, 104] on div "Field marketing play" at bounding box center [172, 103] width 139 height 7
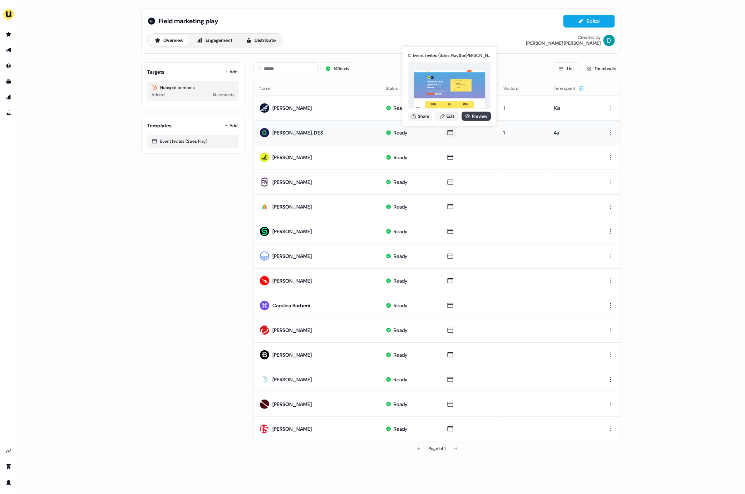
click at [468, 118] on icon at bounding box center [468, 116] width 6 height 6
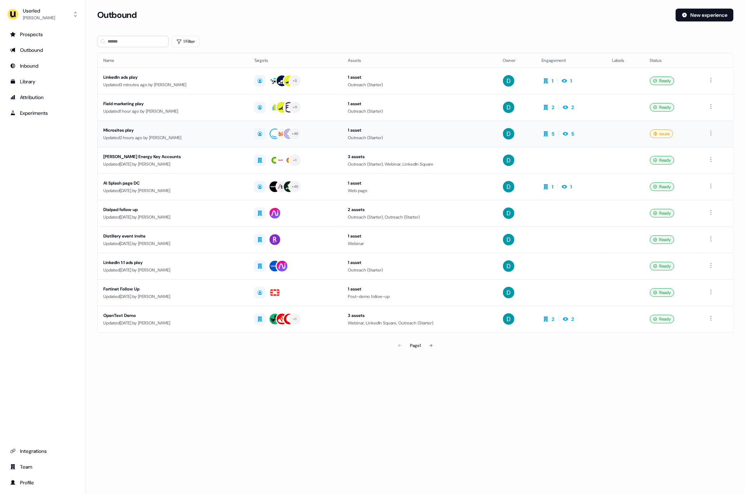
click at [219, 135] on div "Updated 2 hours ago by [PERSON_NAME]" at bounding box center [172, 137] width 139 height 7
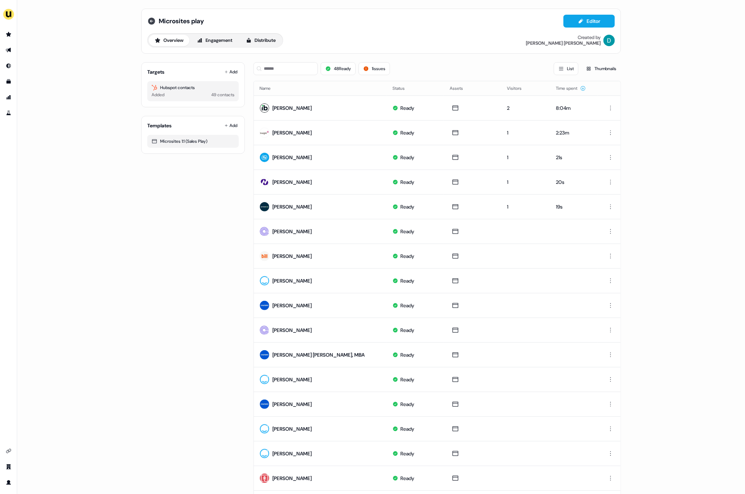
click at [149, 22] on icon at bounding box center [151, 21] width 7 height 7
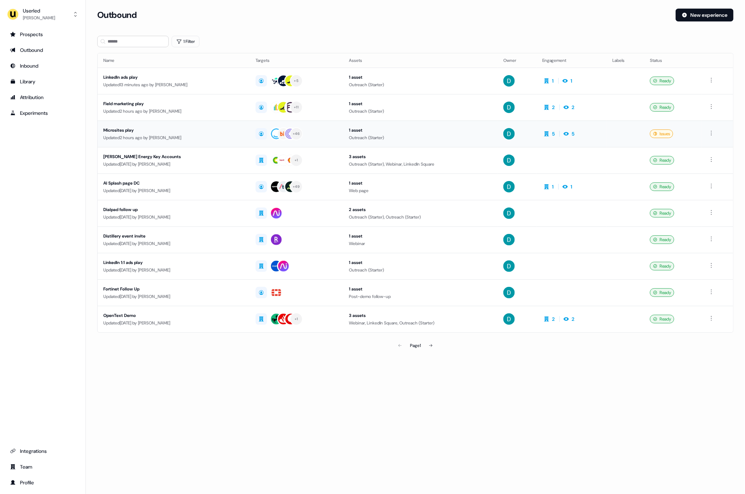
click at [200, 137] on div "Updated 2 hours ago by [PERSON_NAME]" at bounding box center [173, 137] width 141 height 7
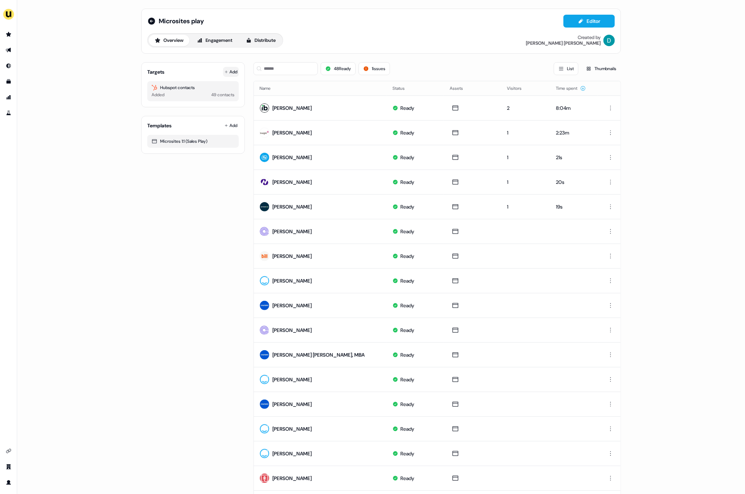
click at [234, 69] on button "Add" at bounding box center [231, 72] width 16 height 10
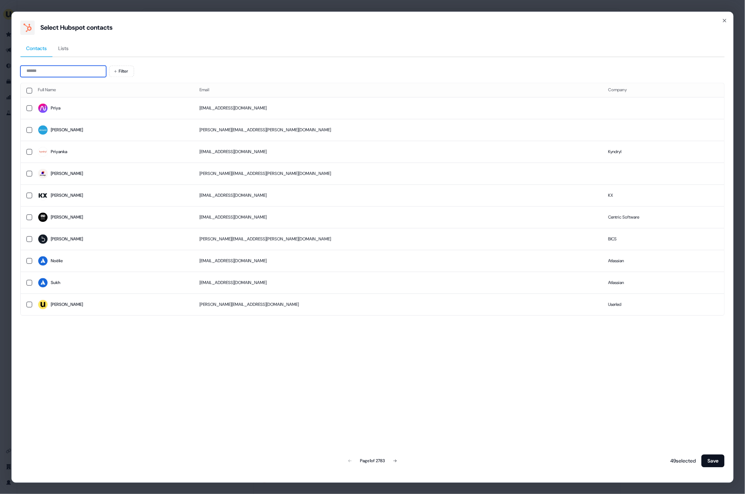
click at [67, 76] on input at bounding box center [63, 70] width 86 height 11
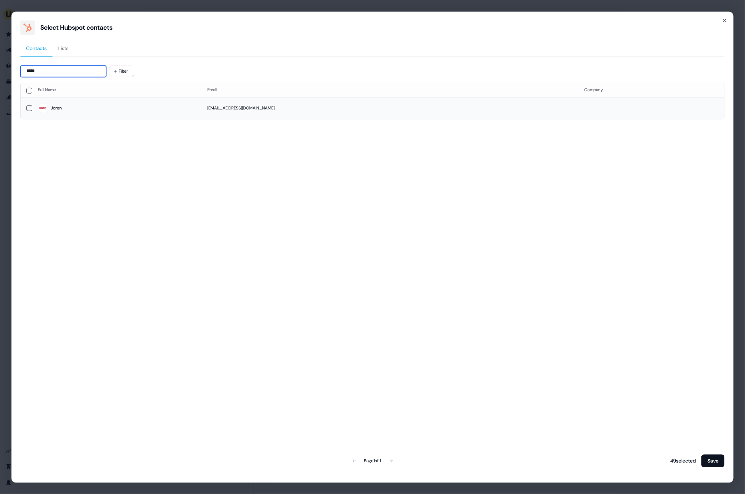
type input "*****"
click at [125, 111] on span "Joren" at bounding box center [117, 108] width 158 height 10
click at [718, 459] on button "Save" at bounding box center [713, 460] width 23 height 13
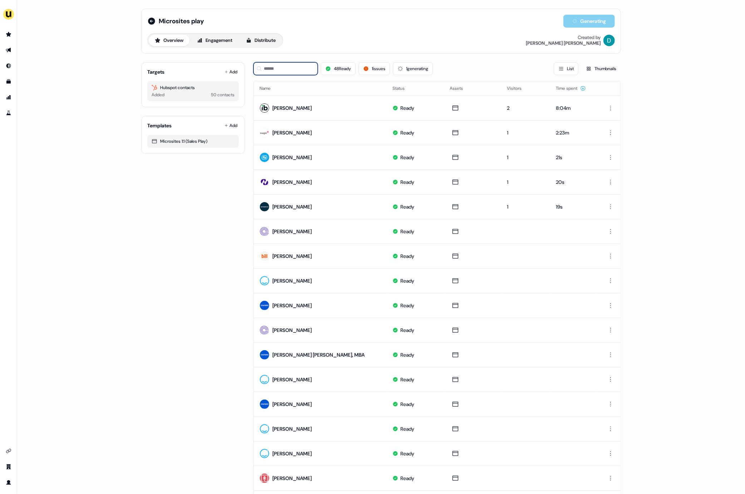
click at [293, 69] on input at bounding box center [286, 68] width 64 height 13
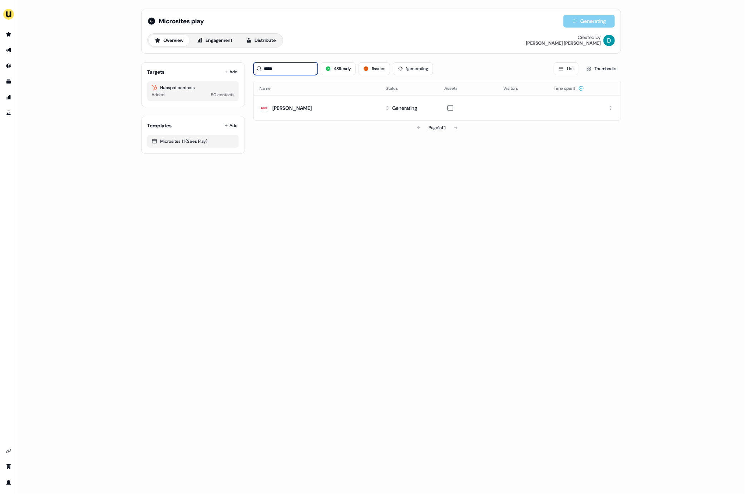
type input "*****"
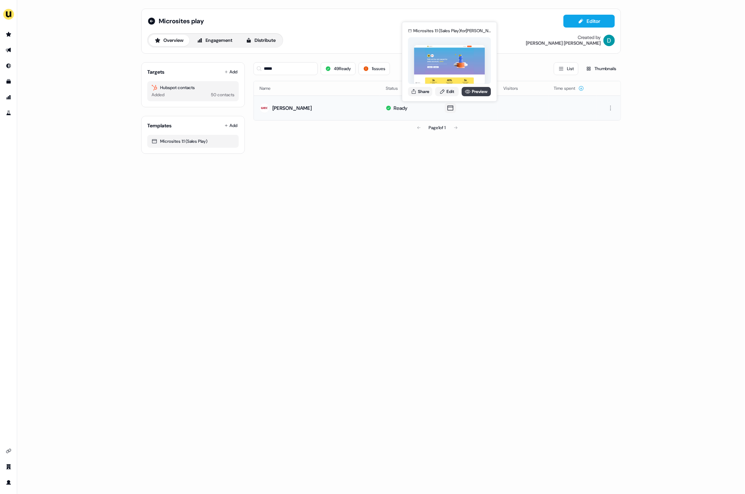
click at [475, 92] on link "Preview" at bounding box center [476, 91] width 29 height 9
click at [446, 96] on div "Microsites 1:1 (Sales Play) for Joren Herremans Share Edit Preview" at bounding box center [450, 61] width 86 height 74
click at [446, 93] on link "Edit" at bounding box center [447, 91] width 24 height 9
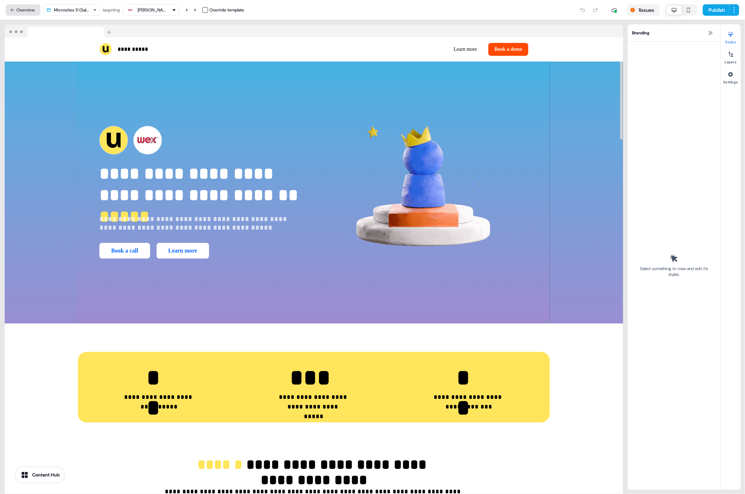
click at [10, 9] on icon at bounding box center [12, 10] width 5 height 5
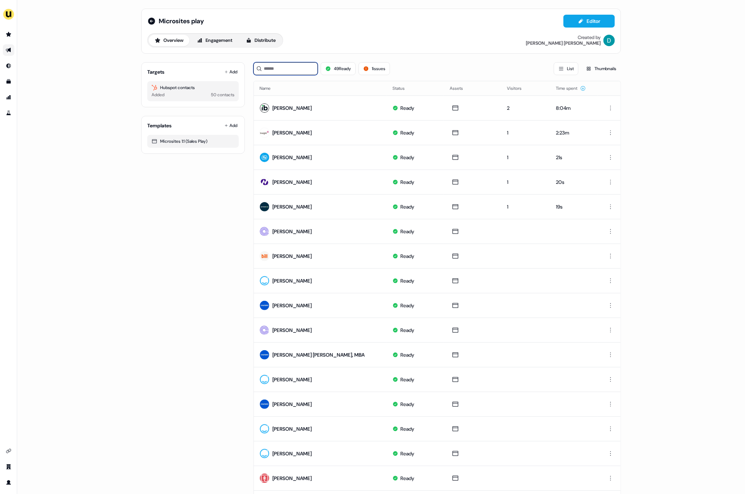
click at [275, 70] on input at bounding box center [286, 68] width 64 height 13
type input "*"
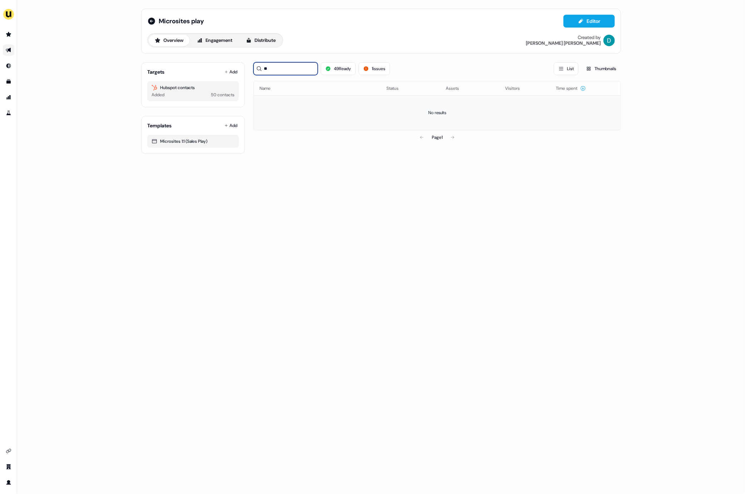
type input "*"
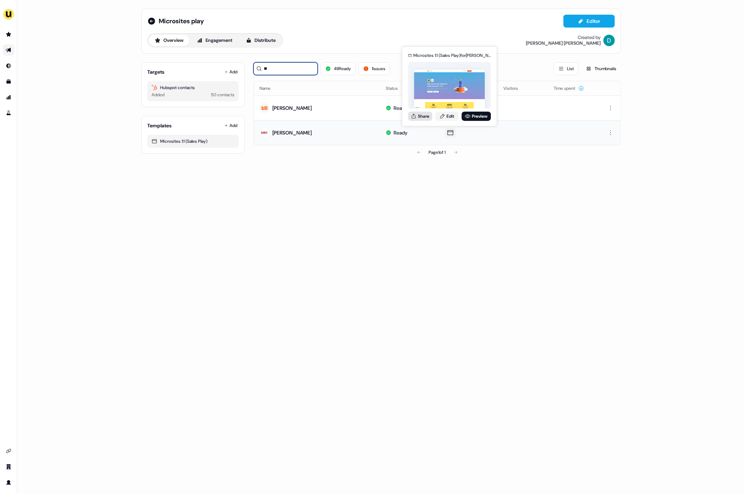
type input "**"
click at [414, 117] on icon at bounding box center [414, 116] width 6 height 6
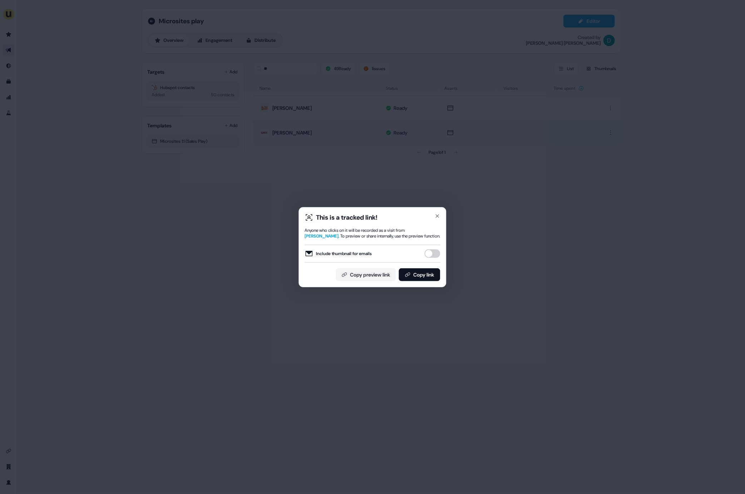
click at [432, 247] on div "Include thumbnail for emails" at bounding box center [373, 254] width 136 height 18
click at [432, 258] on button "Include thumbnail for emails" at bounding box center [433, 253] width 16 height 9
click at [428, 280] on button "Copy link" at bounding box center [419, 274] width 41 height 13
click at [439, 215] on icon "button" at bounding box center [438, 216] width 6 height 6
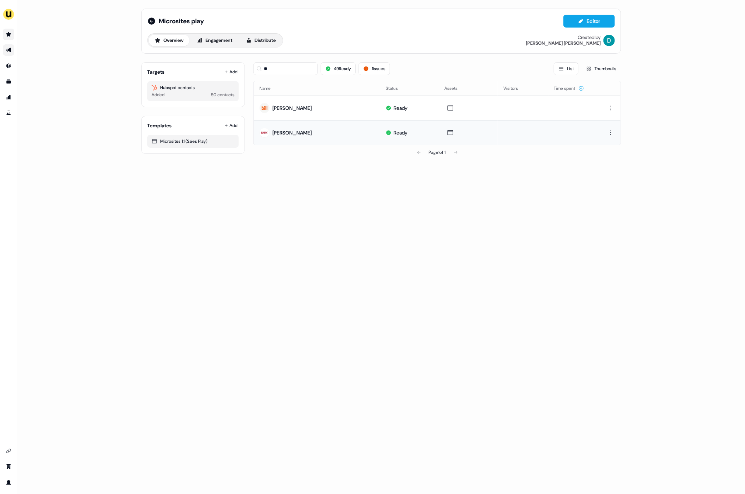
click at [3, 33] on link "Go to prospects" at bounding box center [8, 34] width 11 height 11
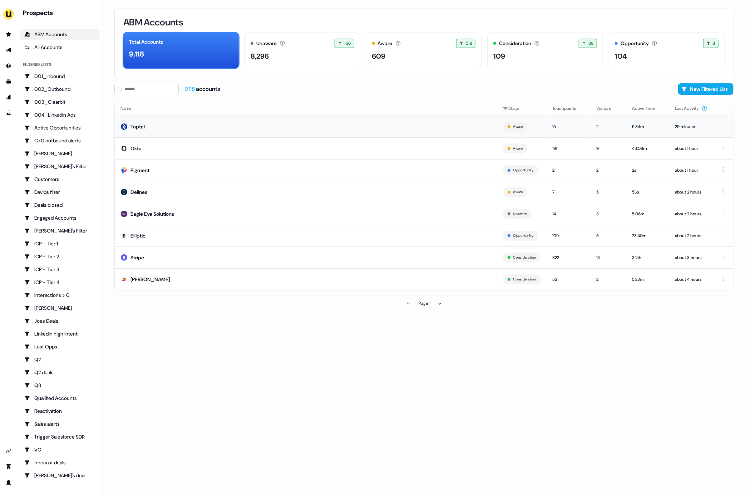
click at [181, 135] on td "Toptal" at bounding box center [306, 127] width 383 height 22
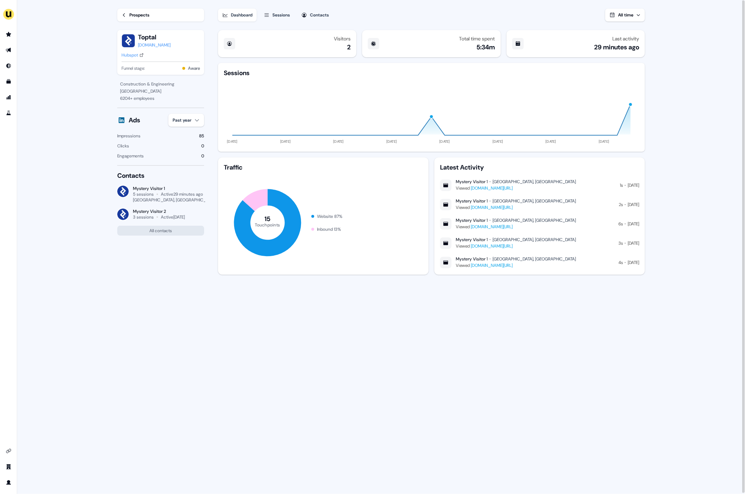
click at [280, 15] on div "Sessions" at bounding box center [282, 14] width 18 height 7
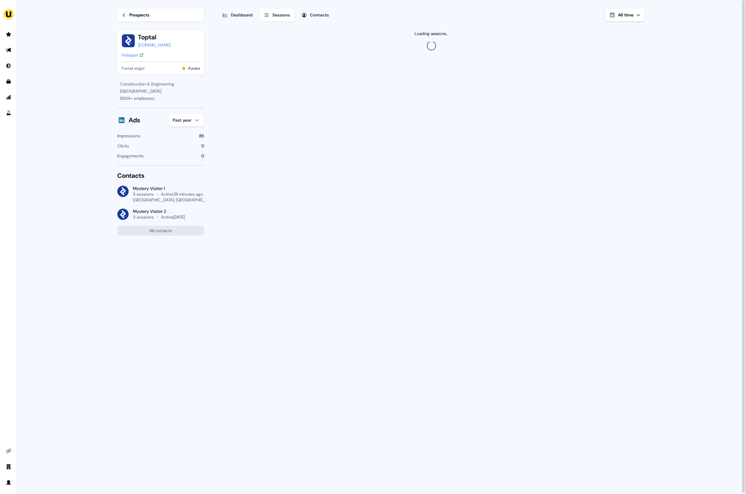
click at [142, 44] on div "toptal.com" at bounding box center [154, 44] width 33 height 7
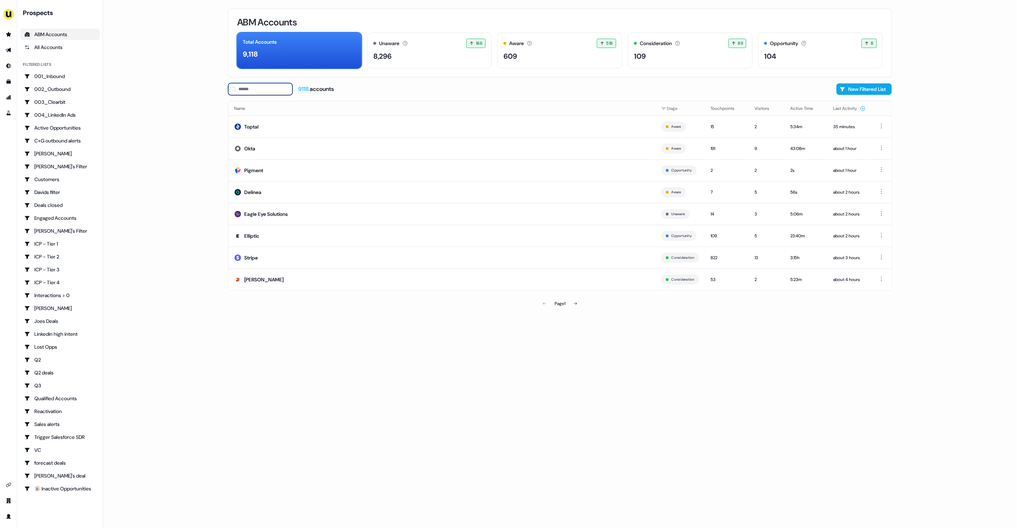
click at [245, 94] on input at bounding box center [260, 89] width 64 height 12
click at [371, 254] on td "Stripe" at bounding box center [442, 257] width 427 height 22
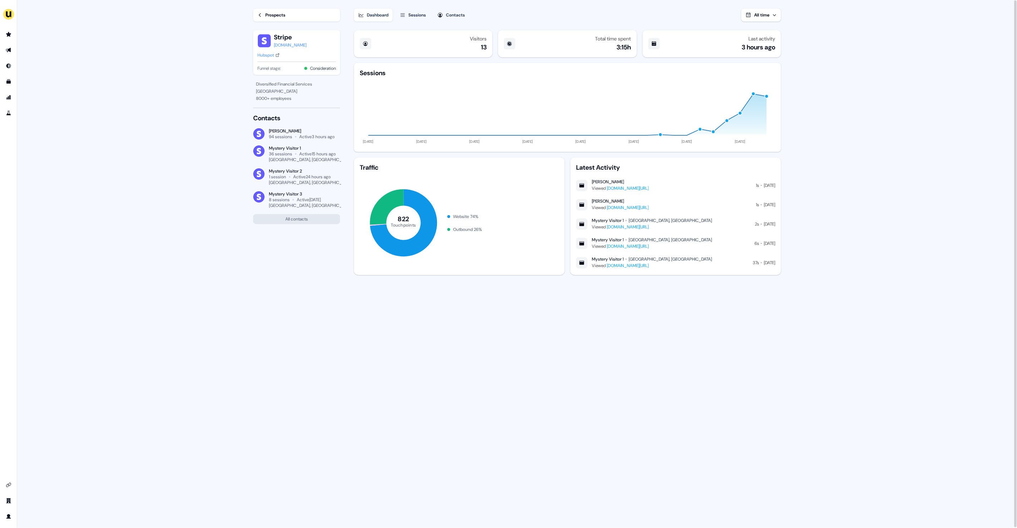
click at [411, 11] on div "Sessions" at bounding box center [417, 14] width 18 height 7
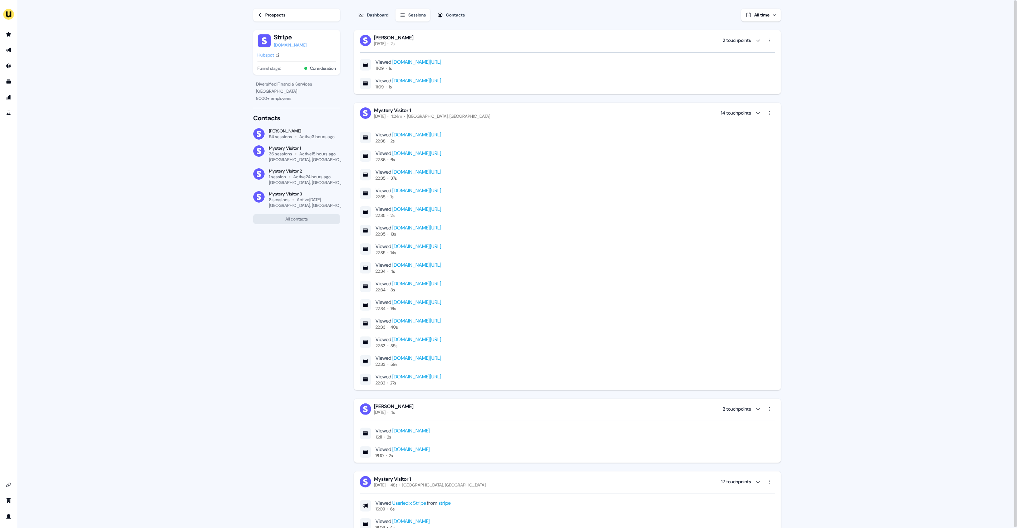
click at [441, 77] on link "www.userled.io/userled-vs-mutiny" at bounding box center [416, 80] width 49 height 6
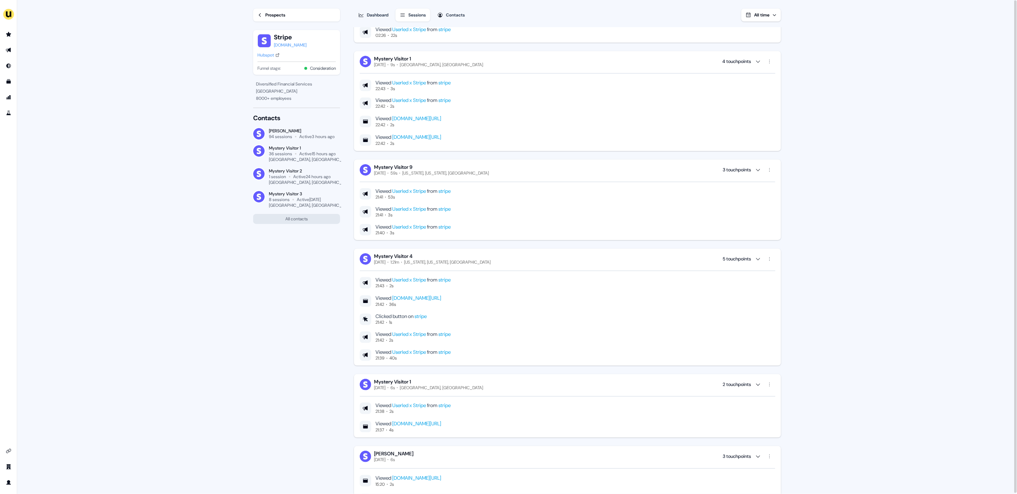
scroll to position [1087, 0]
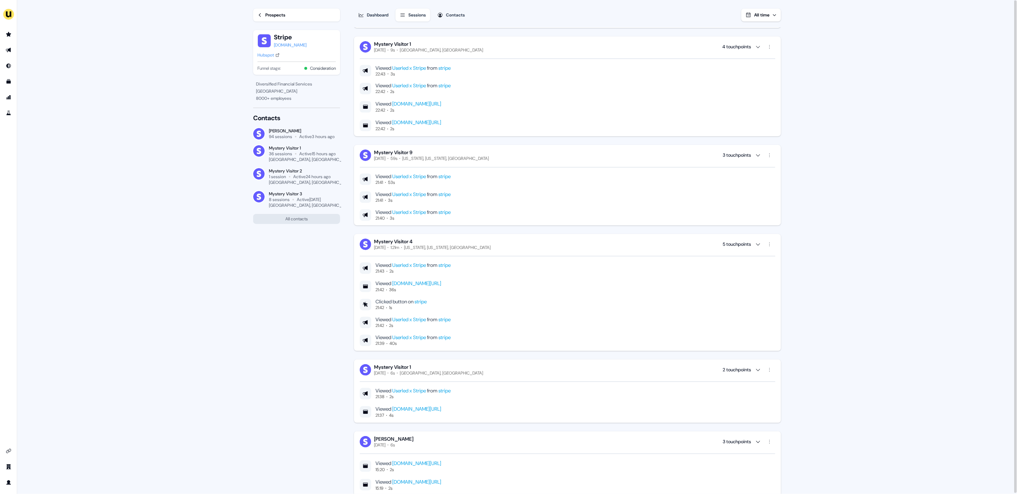
click at [432, 301] on div "Clicked button on stripe 21:42 1s" at bounding box center [568, 305] width 416 height 12
click at [427, 301] on link "stripe" at bounding box center [421, 302] width 12 height 6
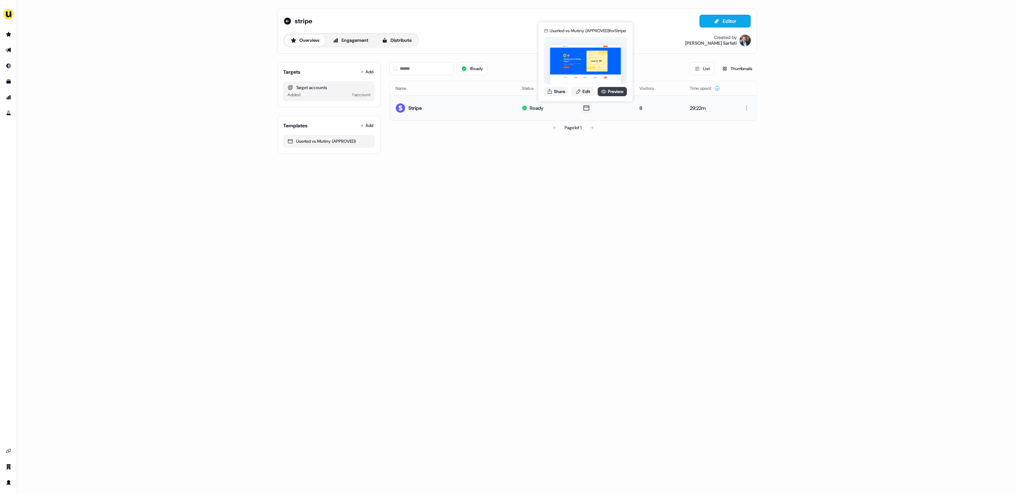
click at [617, 88] on link "Preview" at bounding box center [612, 91] width 29 height 9
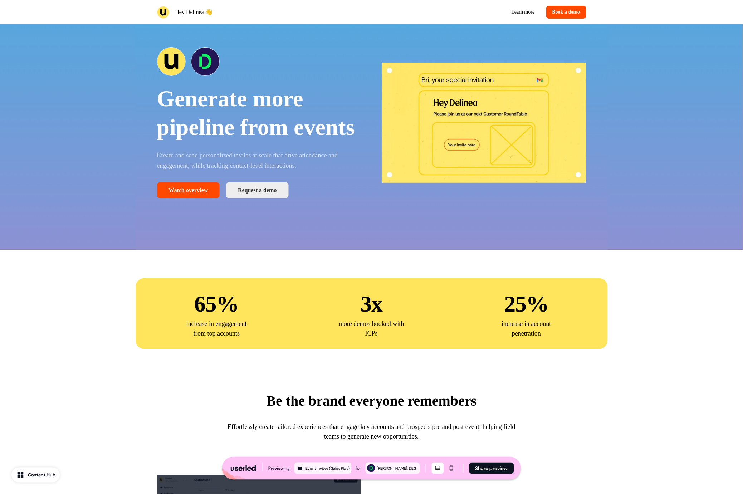
scroll to position [25, 0]
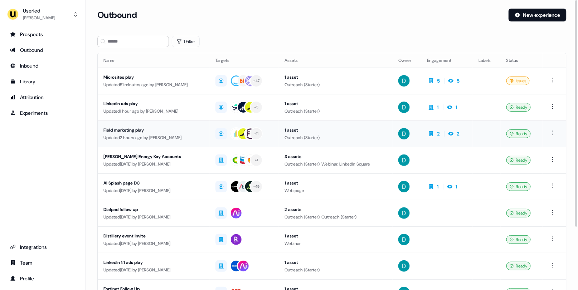
click at [175, 135] on div "Updated 2 hours ago by [PERSON_NAME]" at bounding box center [153, 137] width 101 height 7
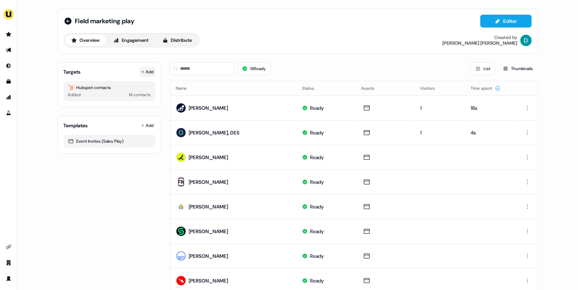
click at [149, 72] on button "Add" at bounding box center [147, 72] width 16 height 10
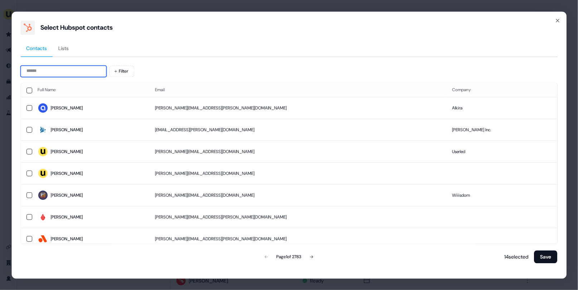
click at [48, 74] on input at bounding box center [63, 70] width 86 height 11
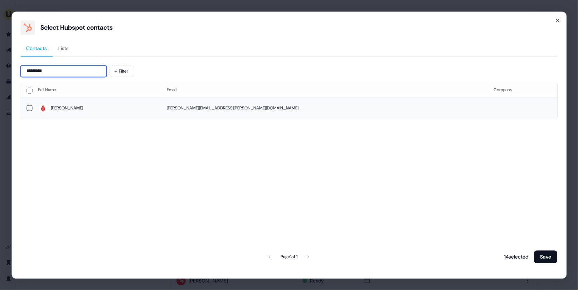
type input "*********"
click at [113, 117] on td "[PERSON_NAME]" at bounding box center [96, 108] width 129 height 22
click at [546, 260] on button "Save" at bounding box center [545, 256] width 23 height 13
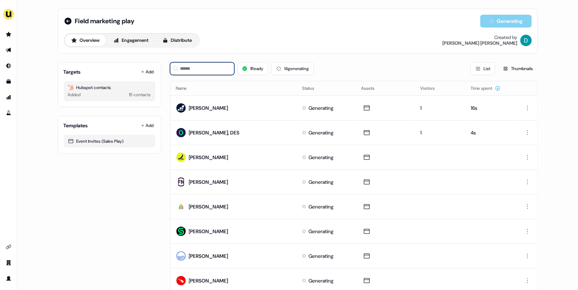
click at [204, 74] on input at bounding box center [202, 68] width 64 height 13
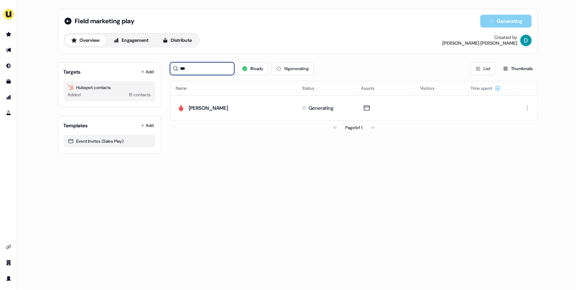
type input "***"
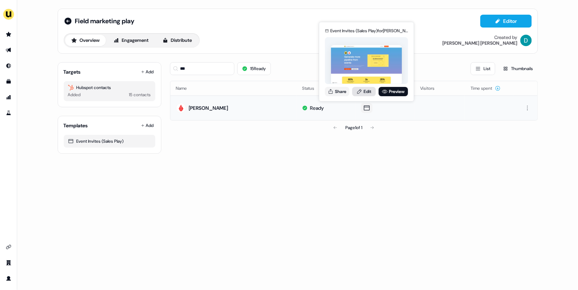
click at [365, 93] on link "Edit" at bounding box center [364, 91] width 24 height 9
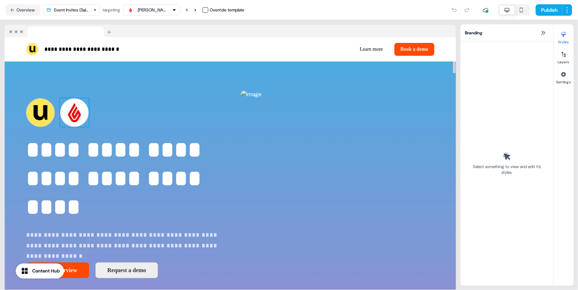
click at [76, 106] on img at bounding box center [74, 112] width 29 height 29
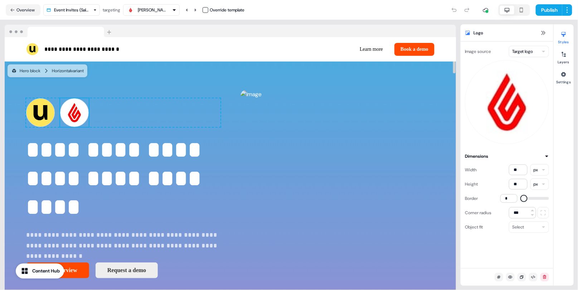
click at [540, 52] on html "**********" at bounding box center [289, 145] width 578 height 290
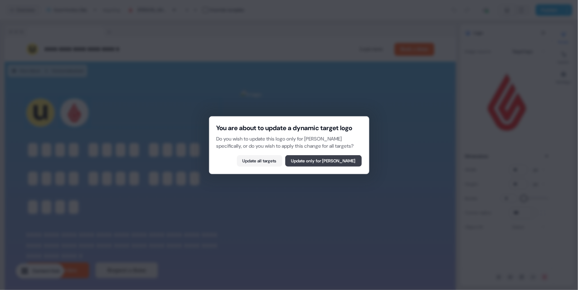
click at [345, 160] on button "Update only for [PERSON_NAME]" at bounding box center [323, 160] width 77 height 11
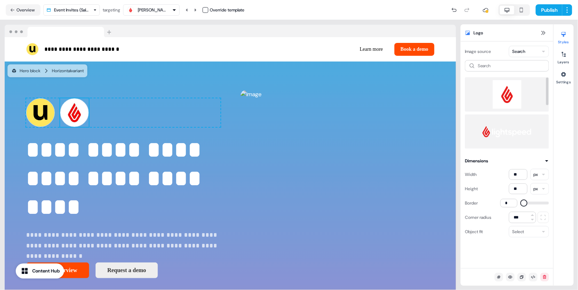
click at [506, 78] on div at bounding box center [507, 94] width 84 height 34
click at [551, 9] on button "Publish" at bounding box center [548, 9] width 26 height 11
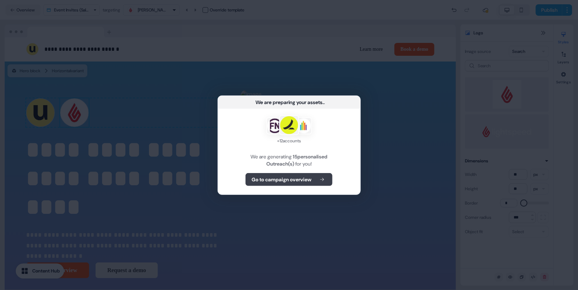
click at [308, 181] on b "Go to campaign overview" at bounding box center [281, 179] width 60 height 7
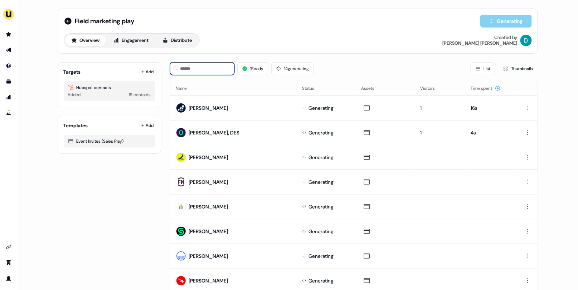
click at [197, 70] on input at bounding box center [202, 68] width 64 height 13
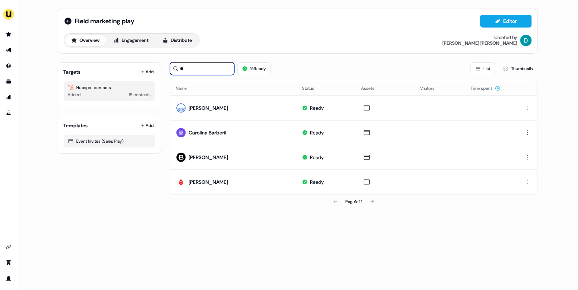
type input "*"
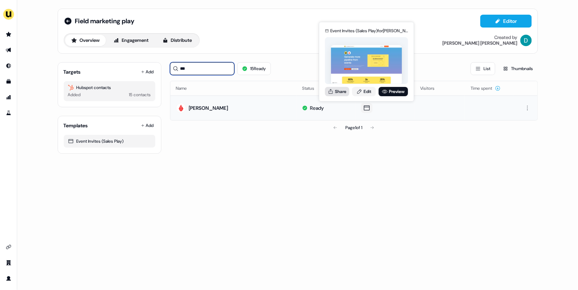
type input "***"
click at [330, 95] on button "Share" at bounding box center [337, 91] width 24 height 9
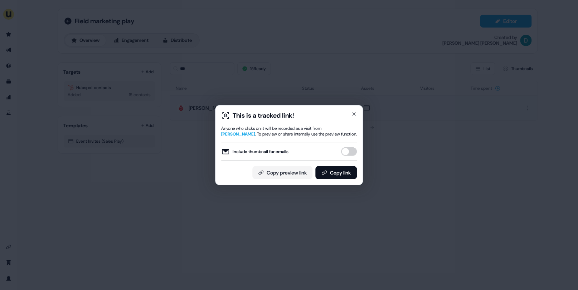
click at [348, 150] on button "Include thumbnail for emails" at bounding box center [349, 151] width 16 height 9
click at [338, 173] on button "Copy link" at bounding box center [335, 172] width 41 height 13
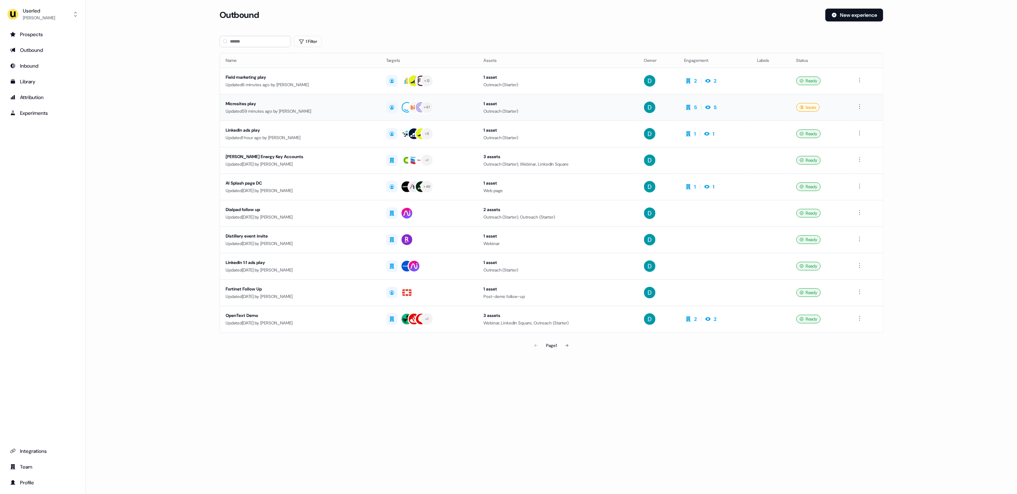
click at [268, 117] on td "Microsites play Updated 59 minutes ago by [PERSON_NAME]" at bounding box center [300, 107] width 161 height 26
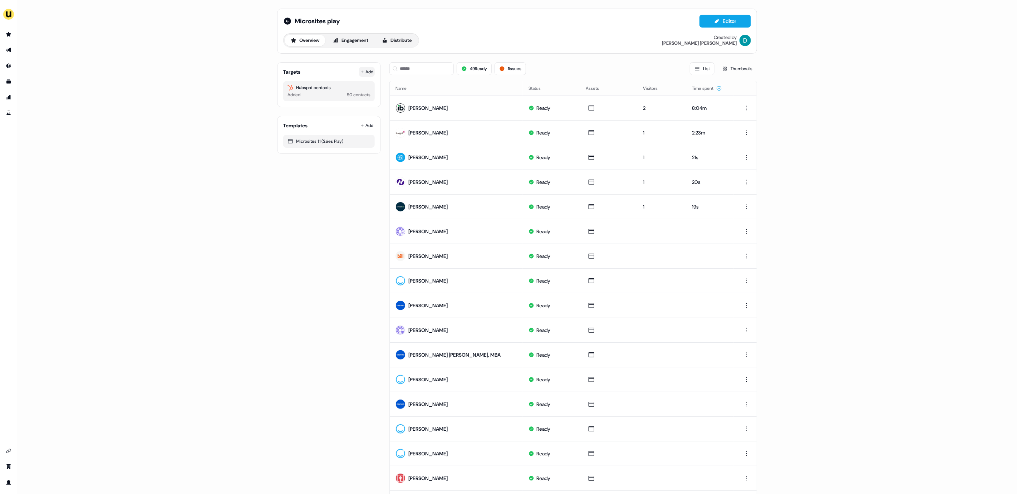
click at [367, 74] on button "Add" at bounding box center [367, 72] width 16 height 10
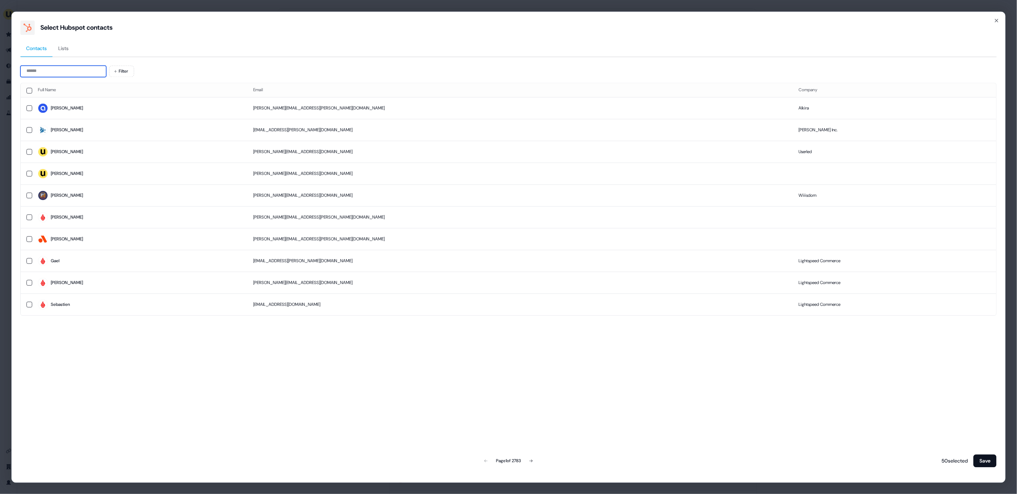
click at [58, 72] on input at bounding box center [63, 70] width 86 height 11
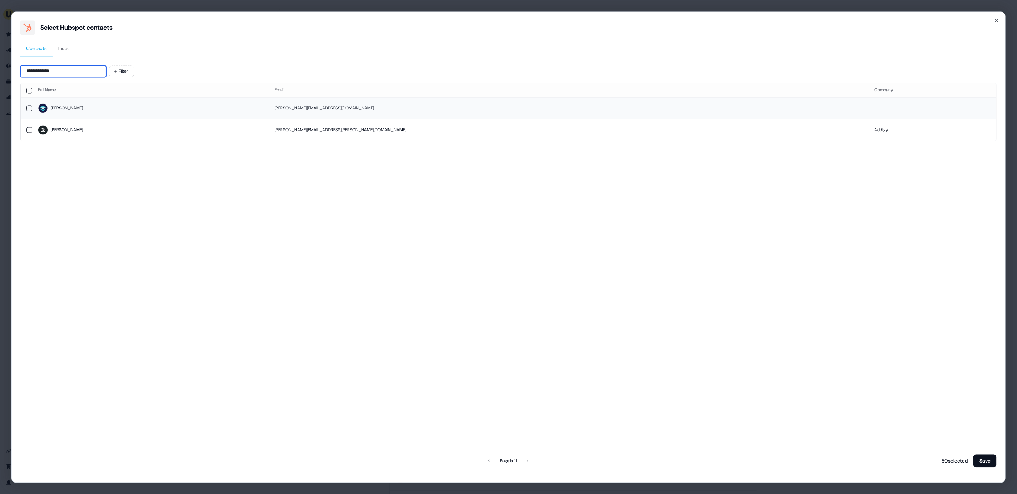
type input "**********"
click at [79, 108] on span "Brianne" at bounding box center [150, 108] width 225 height 10
click at [978, 455] on button "Save" at bounding box center [985, 460] width 23 height 13
click at [981, 462] on button "Save" at bounding box center [985, 460] width 23 height 13
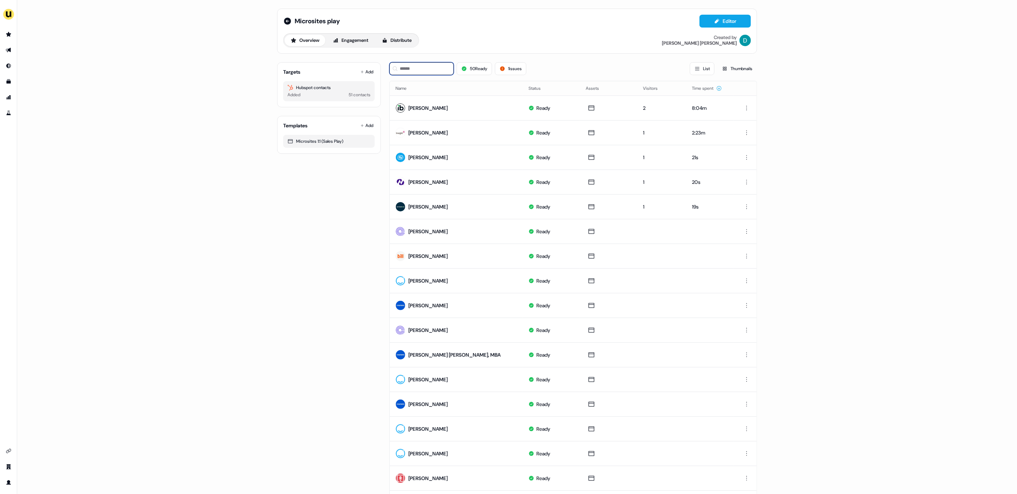
click at [417, 68] on input at bounding box center [421, 68] width 64 height 13
click at [495, 71] on div "50 Ready 1 issues" at bounding box center [457, 68] width 137 height 13
click at [516, 70] on button "1 issues" at bounding box center [510, 68] width 31 height 13
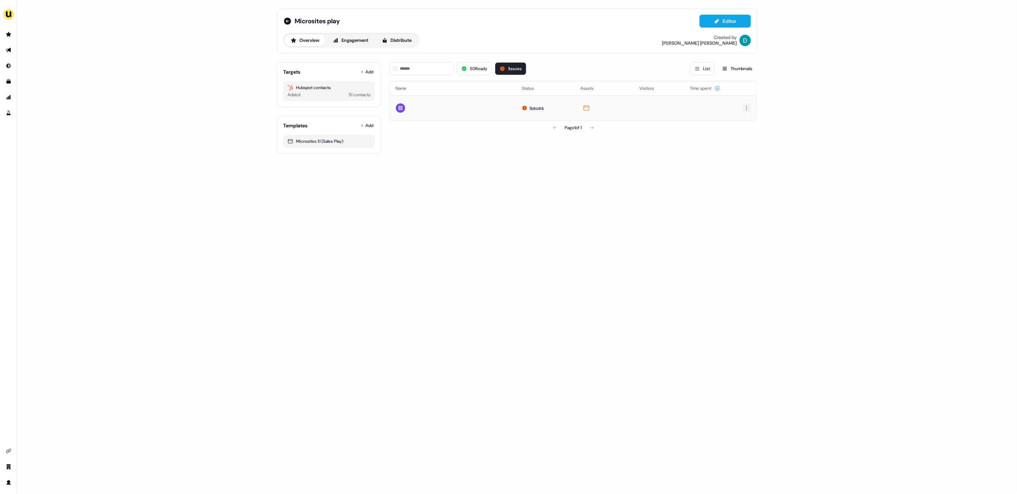
click at [748, 108] on html "For the best experience switch devices to a bigger screen. Go to Userled.io Mic…" at bounding box center [508, 247] width 1017 height 494
click at [743, 133] on div "Delete" at bounding box center [747, 132] width 42 height 11
click at [746, 112] on td at bounding box center [745, 107] width 24 height 25
click at [747, 109] on html "For the best experience switch devices to a bigger screen. Go to Userled.io Mic…" at bounding box center [508, 247] width 1017 height 494
click at [739, 134] on span "Delete" at bounding box center [734, 133] width 13 height 6
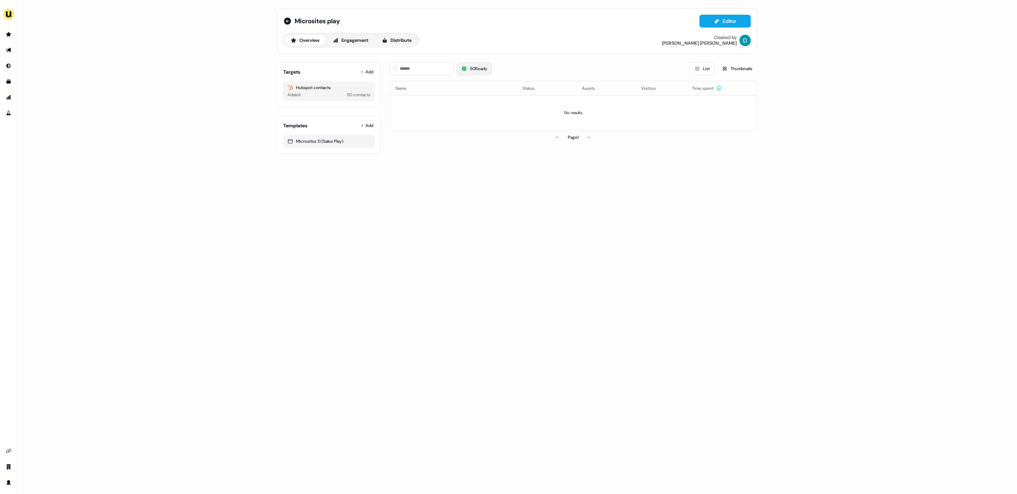
click at [476, 68] on button "50 Ready" at bounding box center [474, 68] width 35 height 13
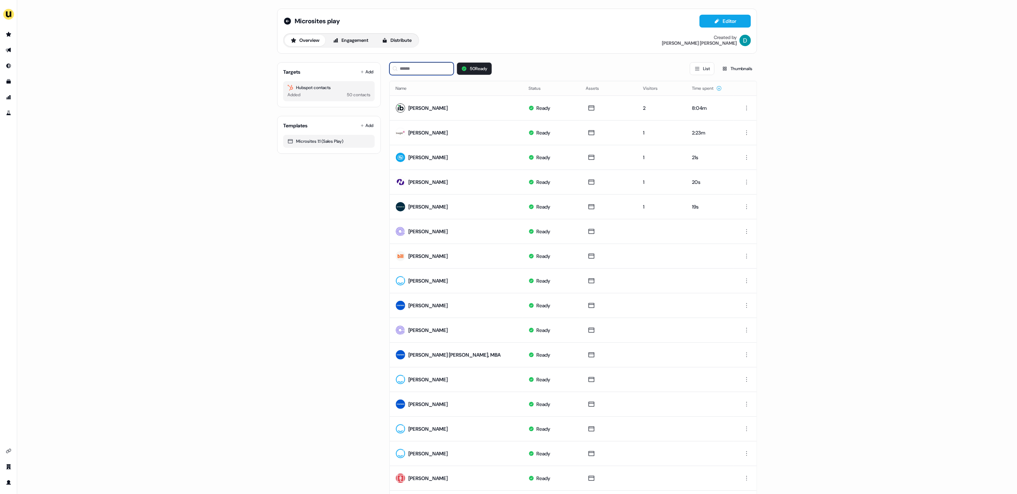
click at [413, 67] on input at bounding box center [421, 68] width 64 height 13
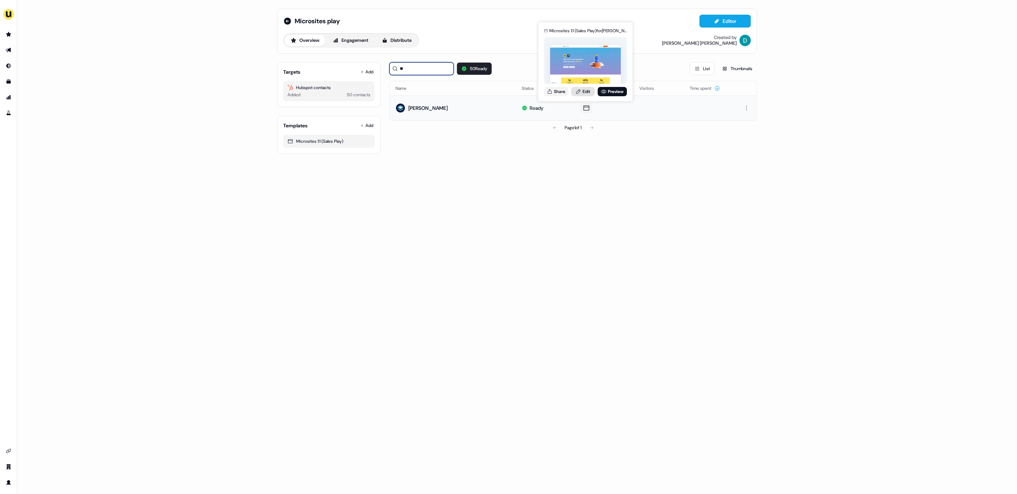
type input "**"
click at [581, 95] on link "Edit" at bounding box center [583, 91] width 24 height 9
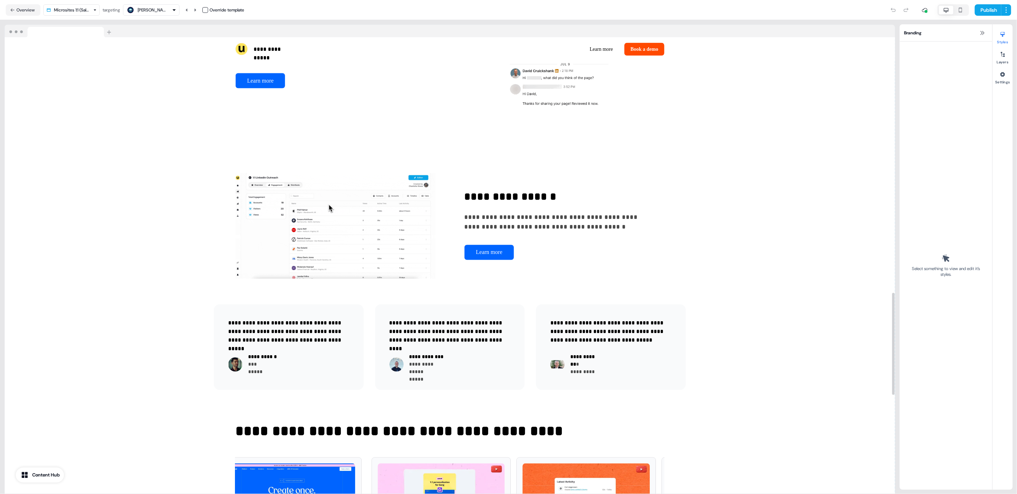
scroll to position [832, 0]
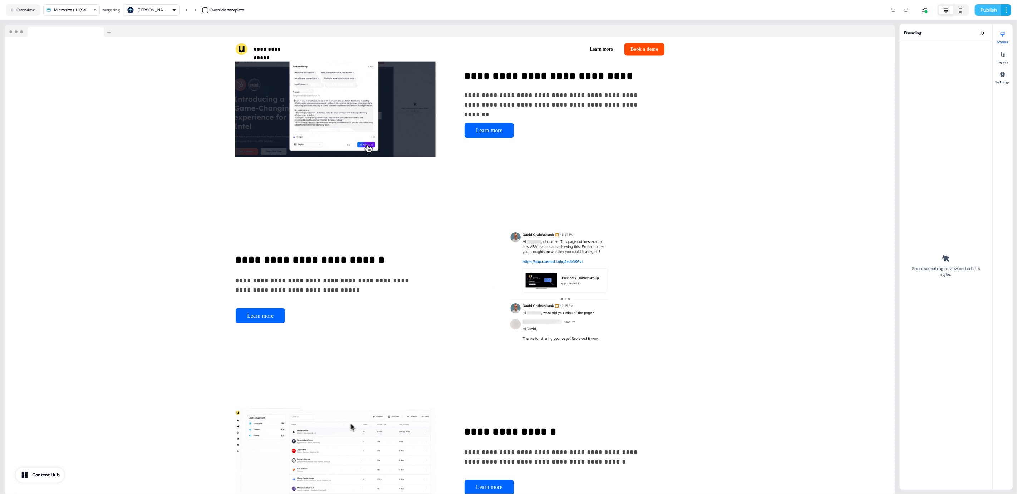
click at [993, 9] on button "Publish" at bounding box center [988, 9] width 26 height 11
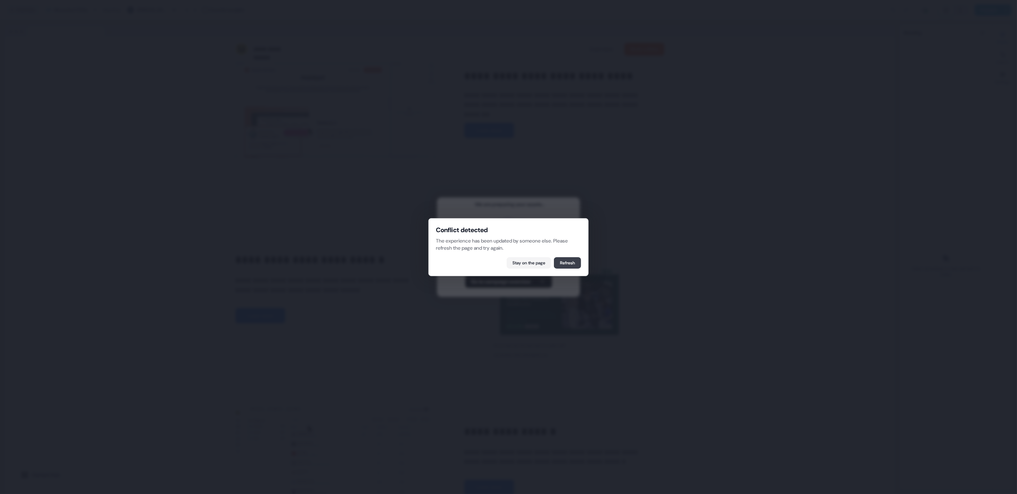
click at [563, 260] on button "Refresh" at bounding box center [567, 262] width 27 height 11
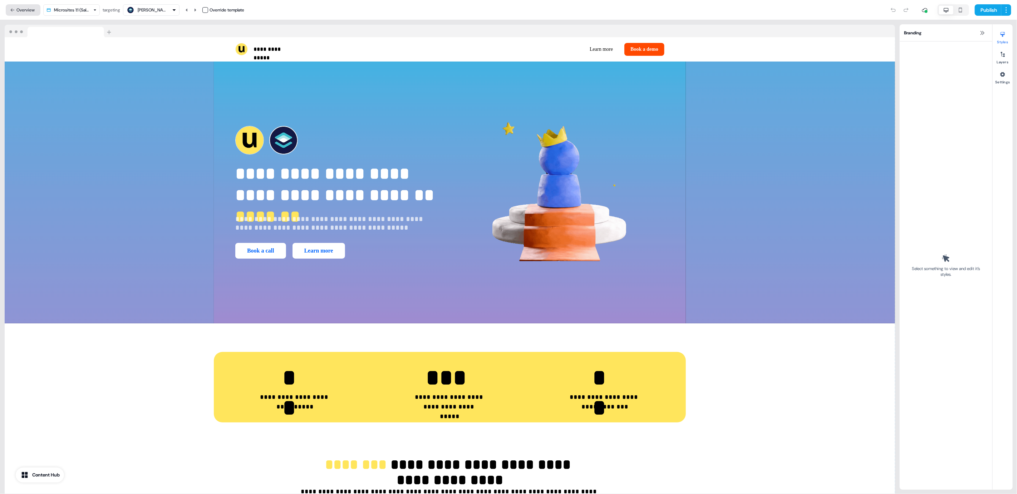
click at [25, 10] on button "Overview" at bounding box center [23, 9] width 35 height 11
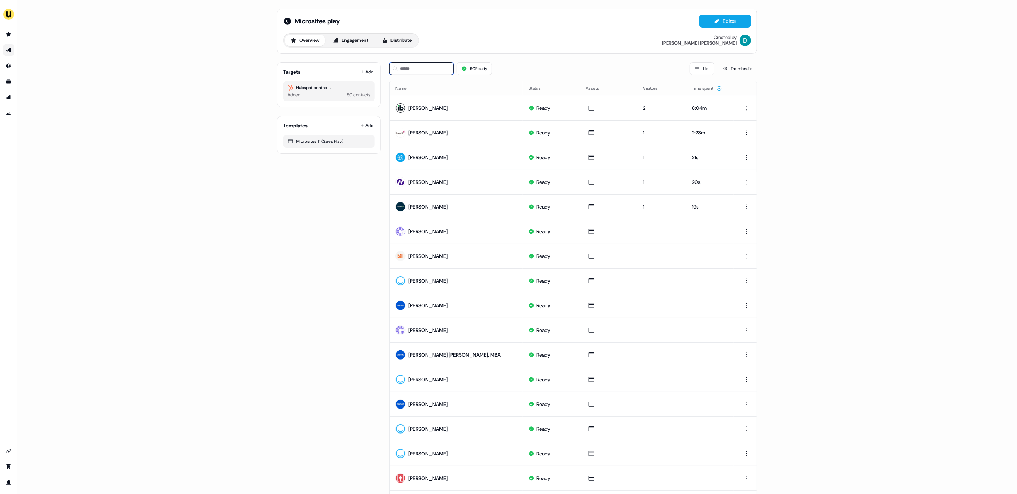
click at [429, 69] on input at bounding box center [421, 68] width 64 height 13
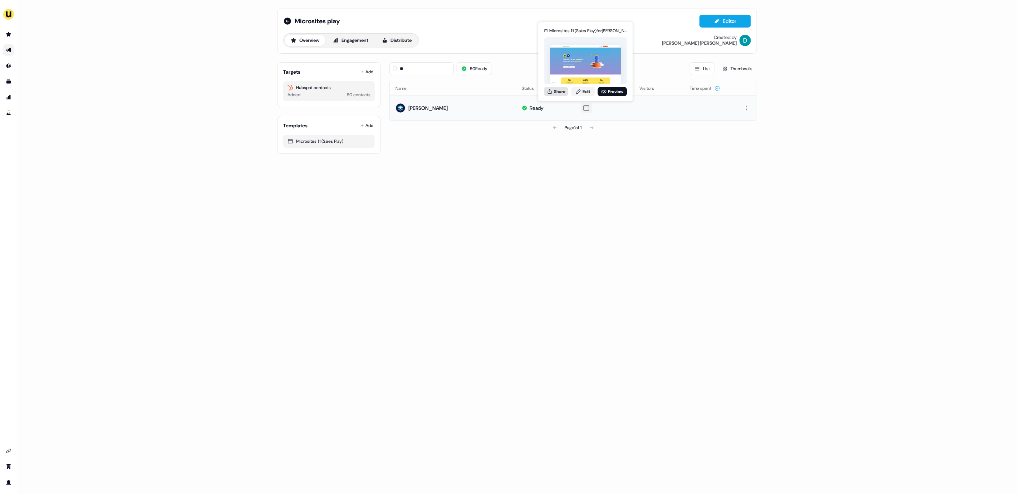
click at [556, 92] on button "Share" at bounding box center [556, 91] width 24 height 9
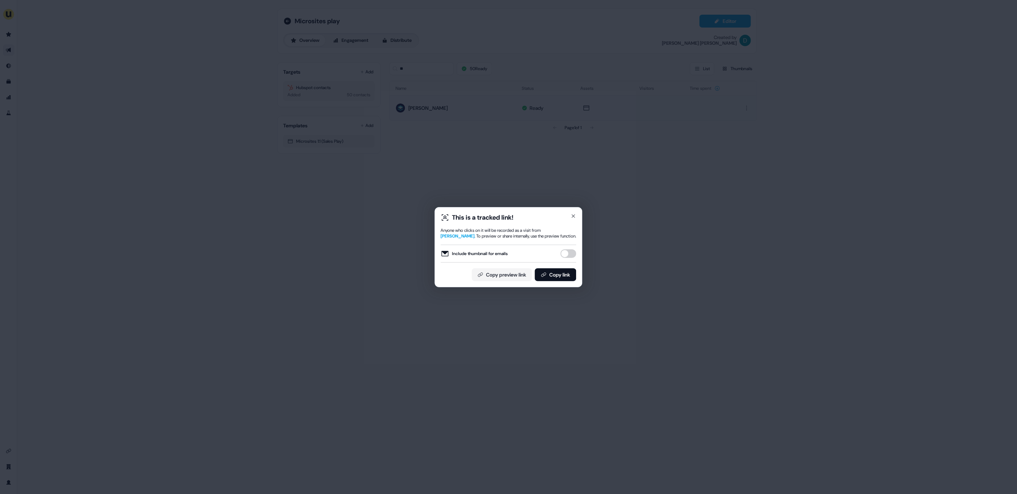
click at [560, 251] on div "Include thumbnail for emails" at bounding box center [509, 253] width 136 height 9
click at [564, 252] on button "Include thumbnail for emails" at bounding box center [569, 253] width 16 height 9
click at [563, 276] on button "Copy link" at bounding box center [555, 274] width 41 height 13
click at [575, 215] on icon "button" at bounding box center [573, 216] width 3 height 3
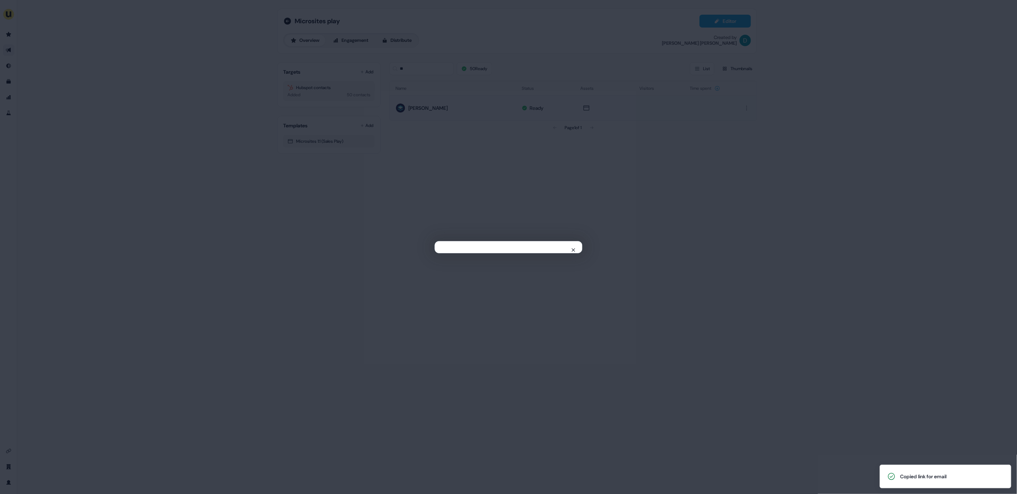
click at [575, 214] on div "Close" at bounding box center [508, 247] width 1017 height 494
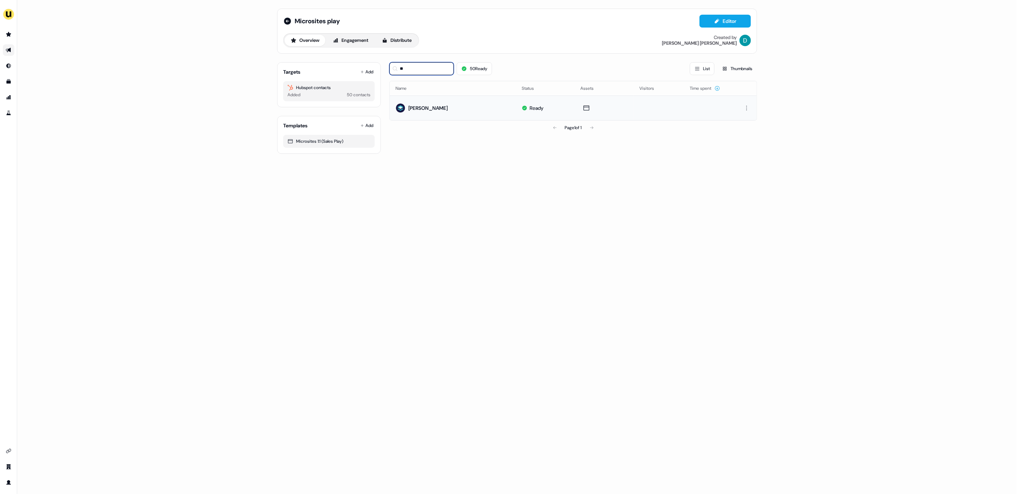
click at [426, 73] on input "**" at bounding box center [421, 68] width 64 height 13
type input "*"
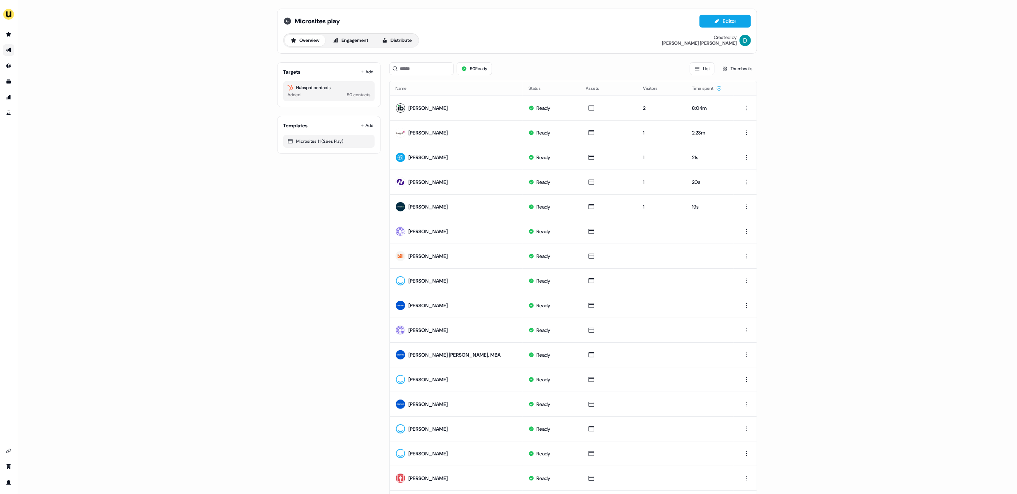
click at [288, 22] on icon at bounding box center [287, 21] width 7 height 7
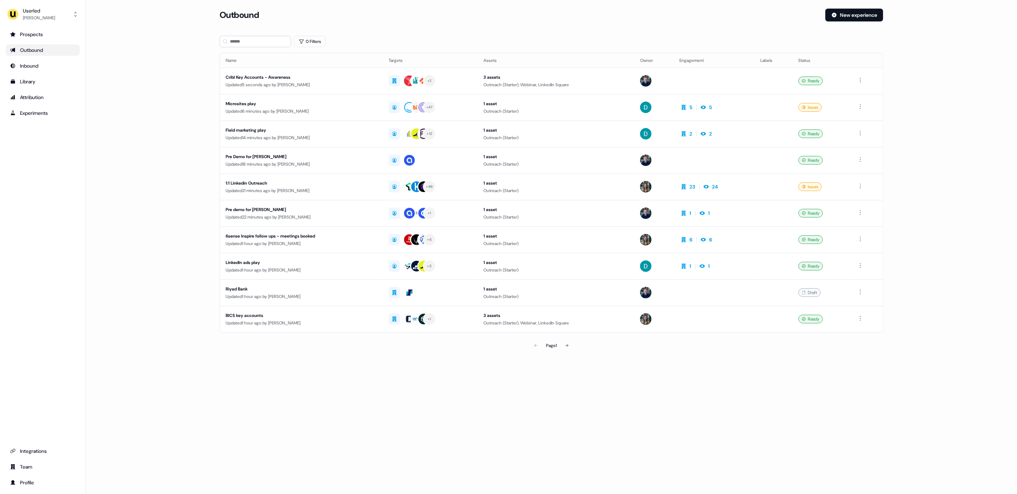
click at [43, 49] on div "Outbound" at bounding box center [42, 49] width 65 height 7
click at [48, 47] on div "Outbound" at bounding box center [42, 49] width 65 height 7
click at [255, 48] on section "Loading... Outbound New experience 0 Filters Name Targets Assets Owner Engageme…" at bounding box center [551, 191] width 687 height 364
click at [242, 42] on input at bounding box center [256, 41] width 72 height 11
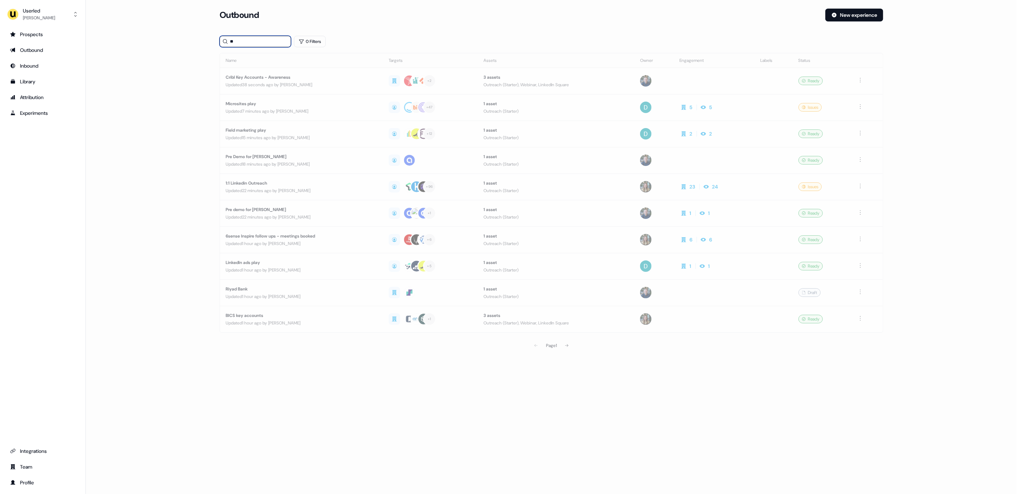
type input "*"
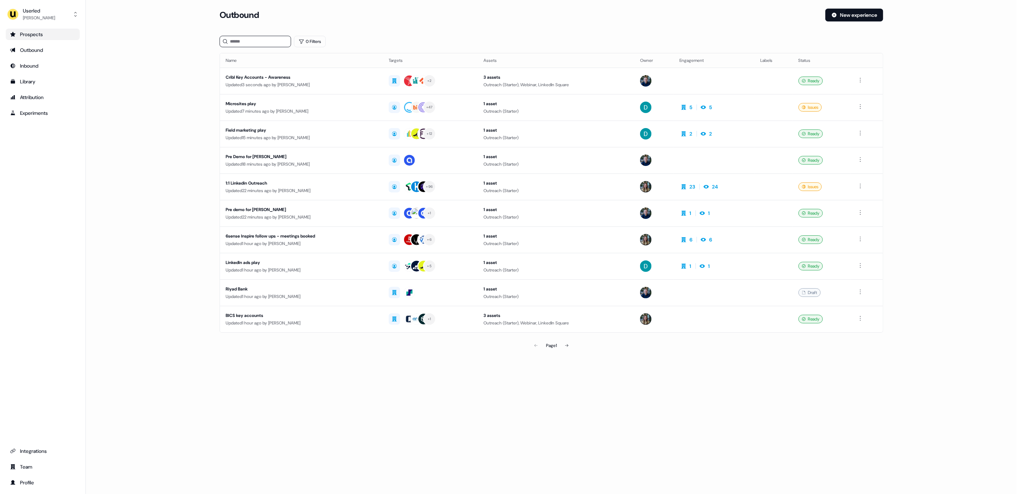
click at [44, 38] on link "Prospects" at bounding box center [43, 34] width 74 height 11
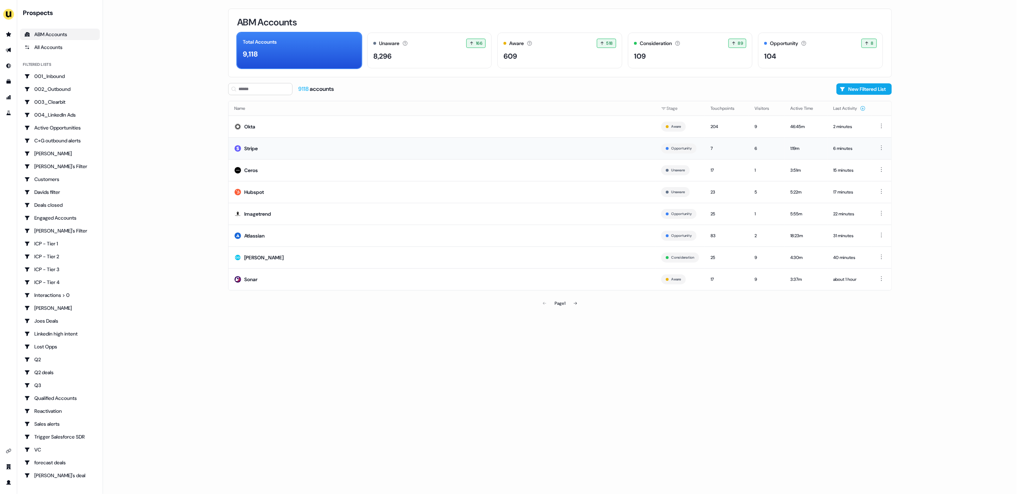
click at [288, 145] on td "Stripe" at bounding box center [442, 148] width 427 height 22
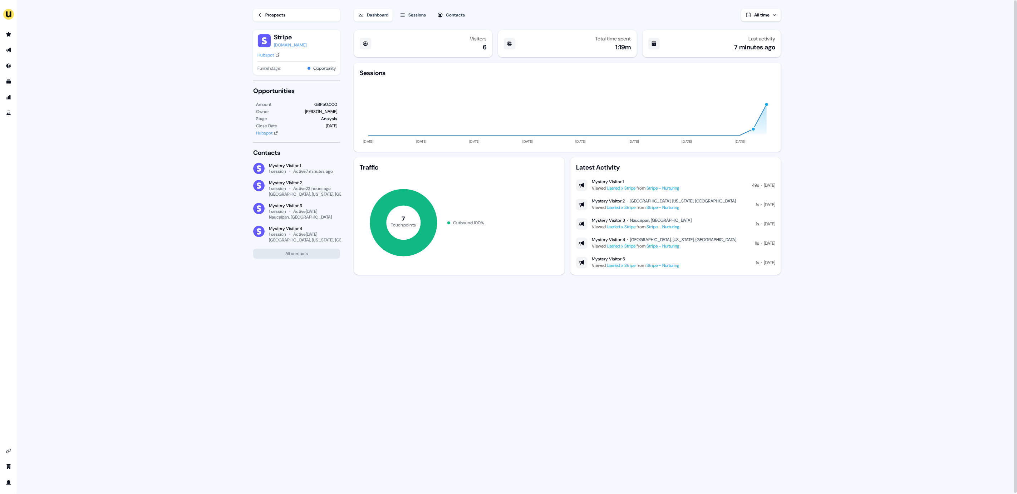
click at [416, 19] on button "Sessions" at bounding box center [413, 15] width 35 height 13
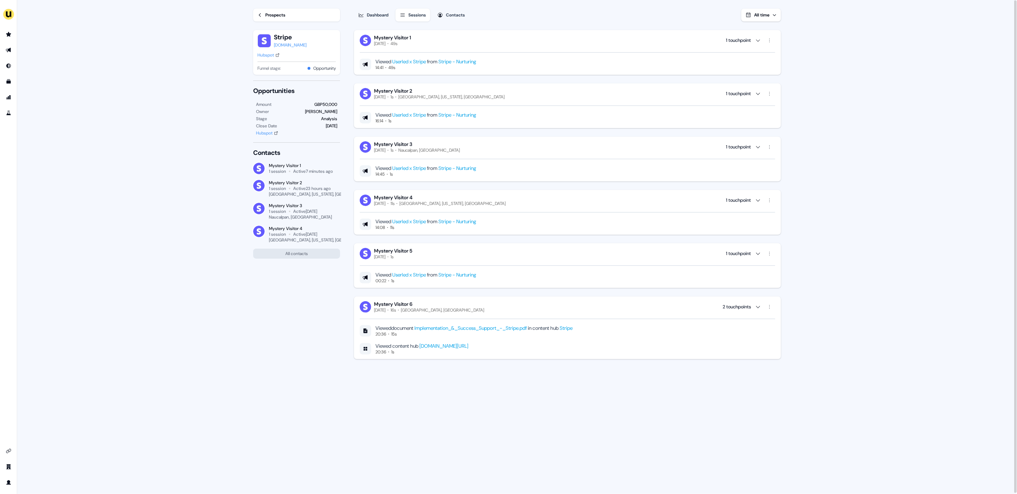
click at [485, 325] on link "Implementation_&_Success_Support_-_Stripe.pdf" at bounding box center [471, 328] width 112 height 6
click at [443, 344] on link "[DOMAIN_NAME][URL]" at bounding box center [444, 346] width 49 height 6
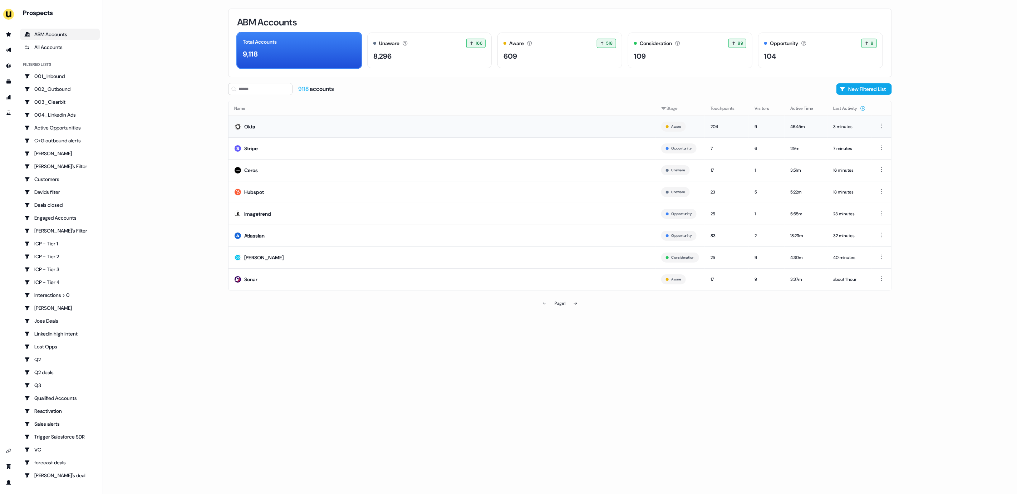
click at [361, 118] on td "Okta" at bounding box center [442, 127] width 427 height 22
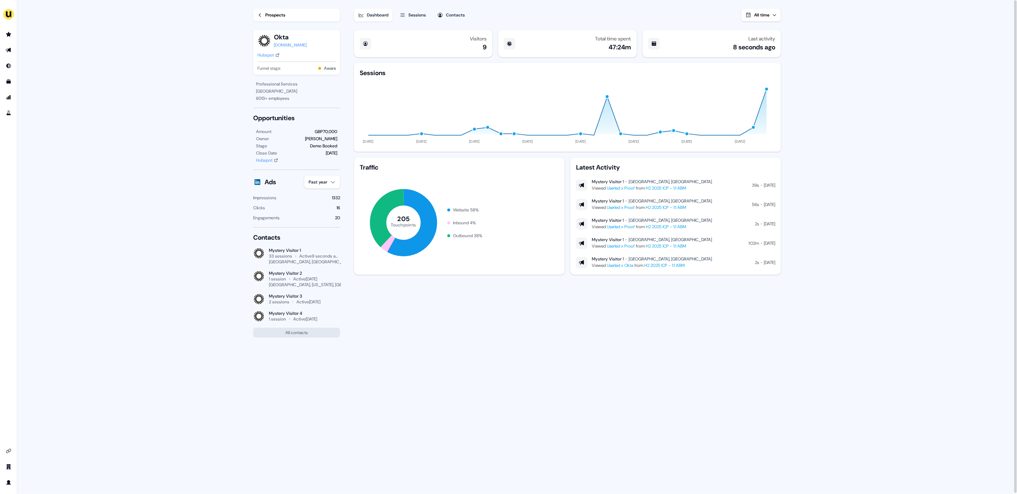
click at [419, 13] on div "Sessions" at bounding box center [417, 14] width 18 height 7
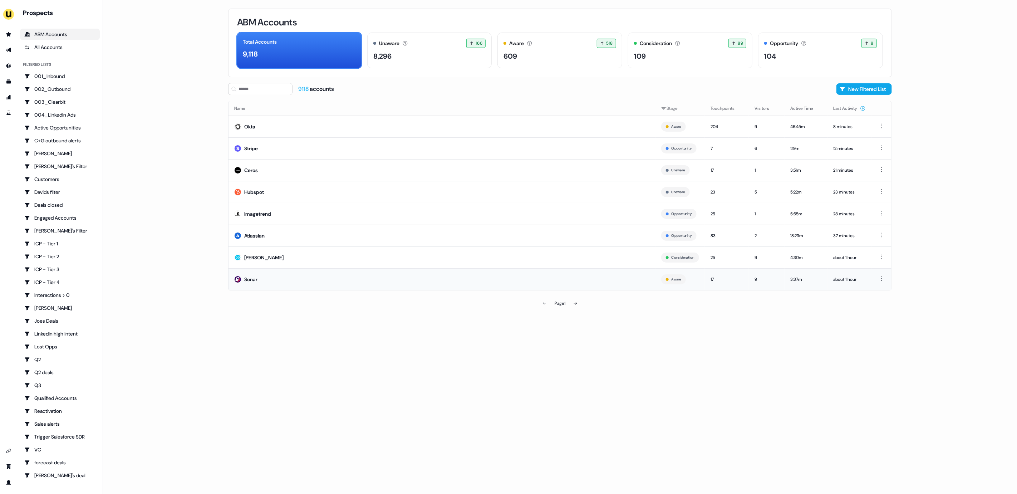
click at [334, 281] on td "Sonar" at bounding box center [442, 279] width 427 height 22
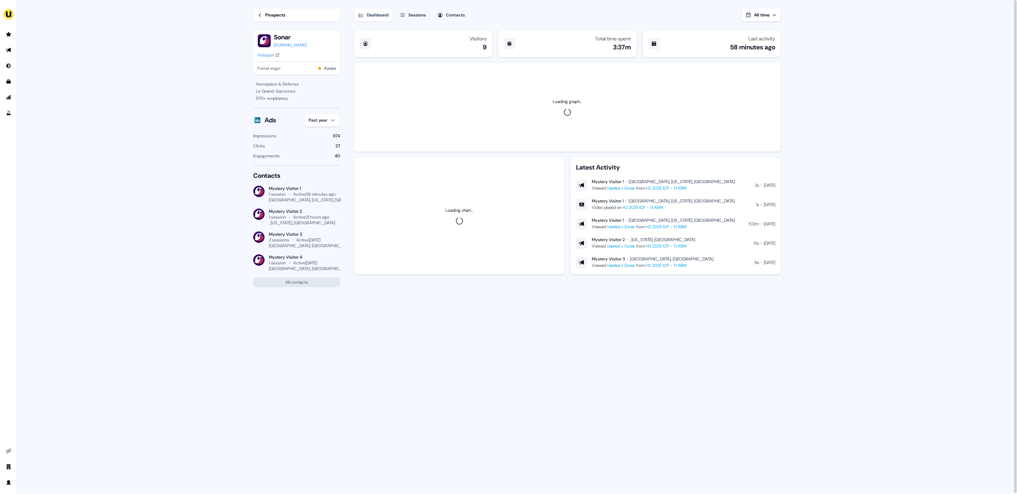
click at [406, 14] on icon "button" at bounding box center [403, 15] width 6 height 6
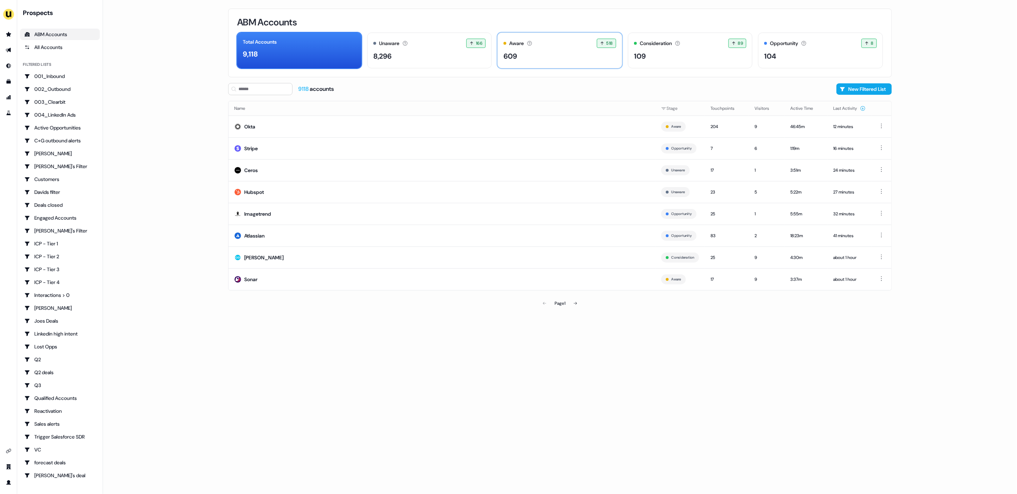
click at [545, 39] on div "Aware Accounts with 5+ minutes of usage or significant LinkedIn ad engagement! …" at bounding box center [560, 43] width 113 height 9
click at [421, 128] on td "Turtl" at bounding box center [444, 129] width 430 height 26
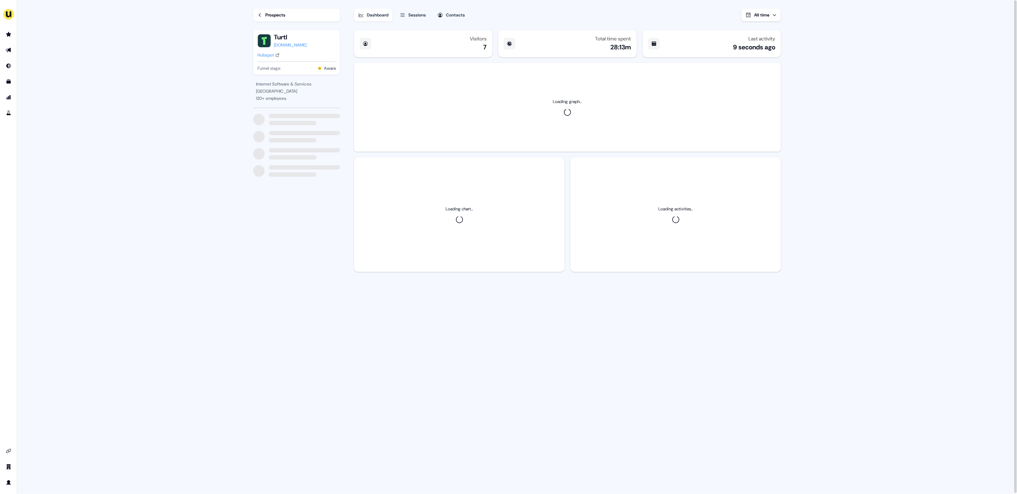
click at [415, 13] on div "Sessions" at bounding box center [417, 14] width 18 height 7
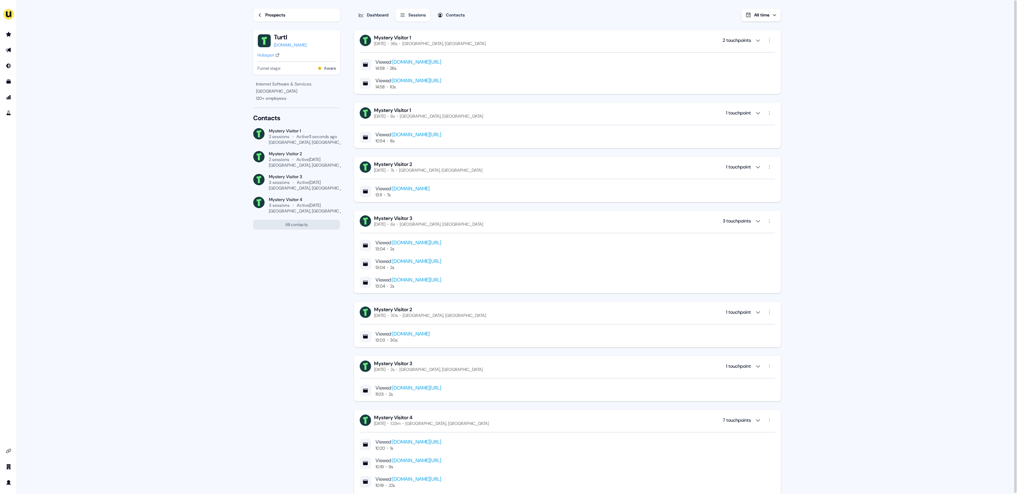
click at [277, 47] on div "turtl.co" at bounding box center [290, 44] width 33 height 7
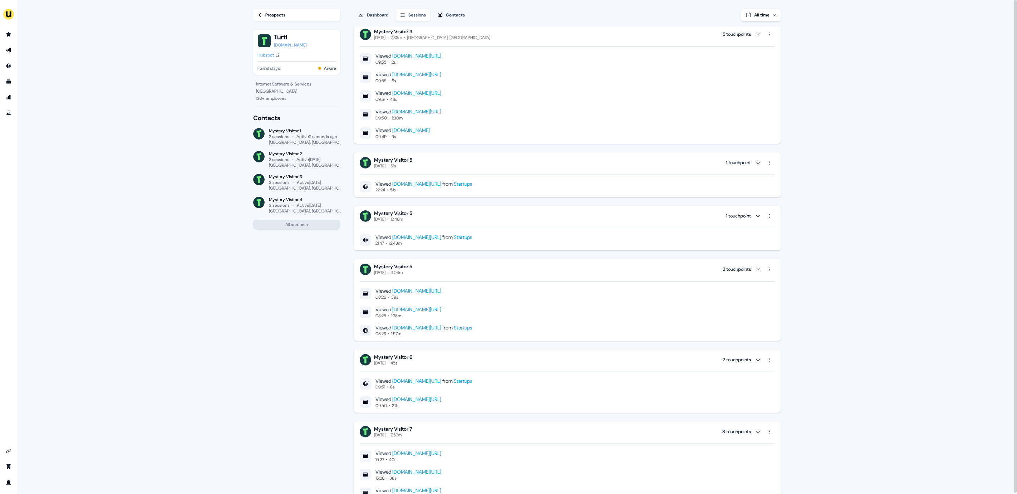
scroll to position [724, 0]
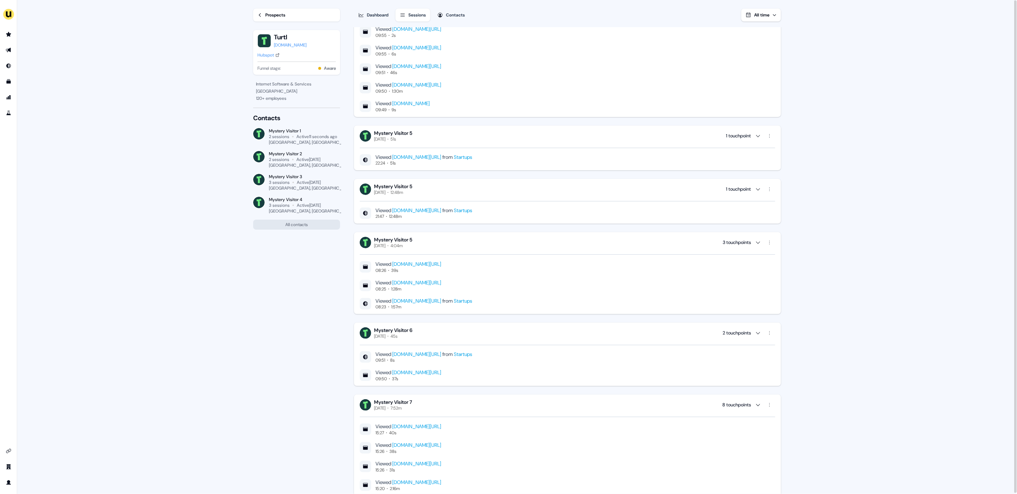
click at [457, 213] on link "Startups" at bounding box center [463, 210] width 18 height 6
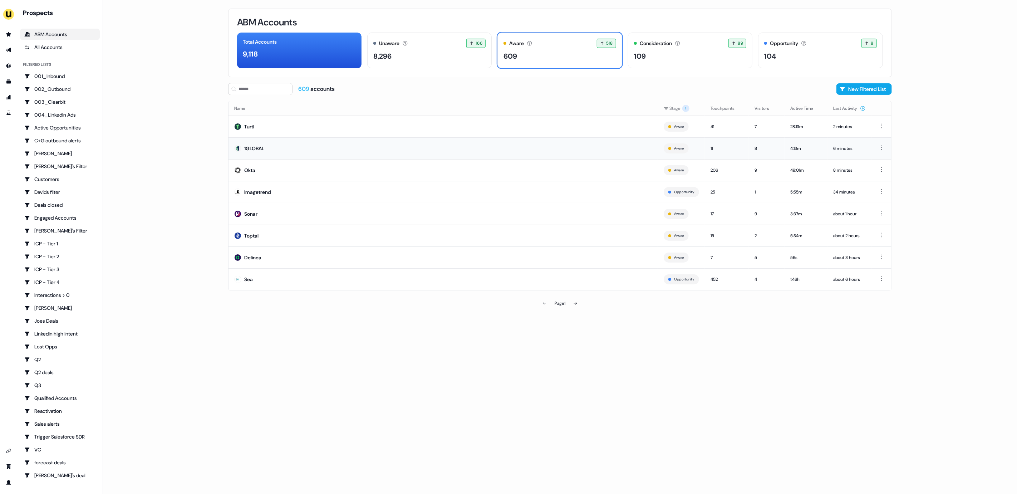
click at [377, 157] on td "1GLOBAL" at bounding box center [444, 148] width 430 height 22
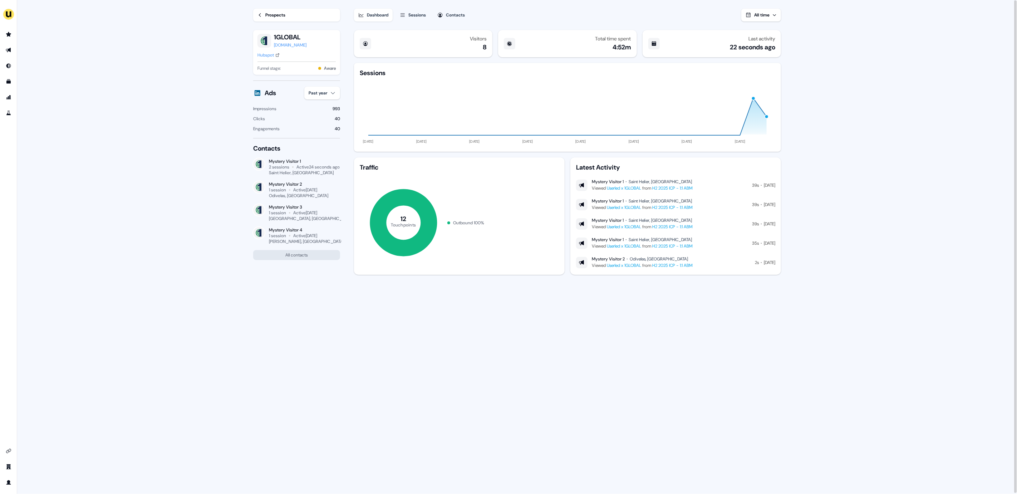
click at [413, 18] on div "Sessions" at bounding box center [417, 14] width 18 height 7
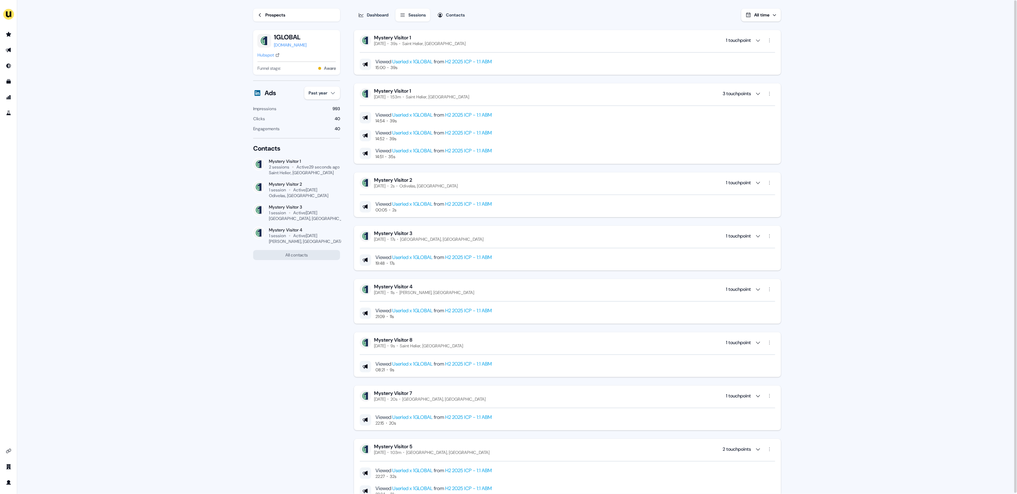
click at [291, 45] on div "1global.com" at bounding box center [290, 44] width 33 height 7
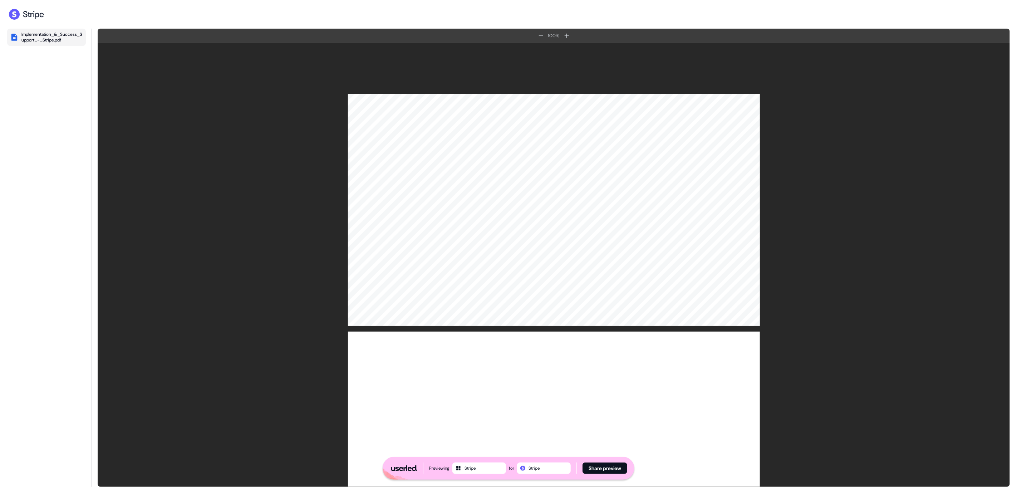
scroll to position [1936, 0]
